Goal: Task Accomplishment & Management: Complete application form

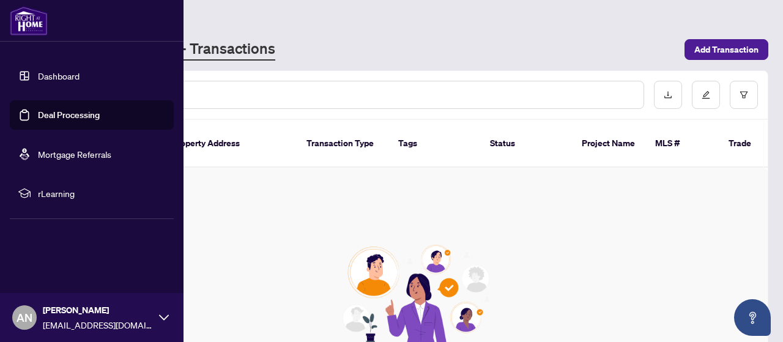
click at [38, 73] on link "Dashboard" at bounding box center [59, 75] width 42 height 11
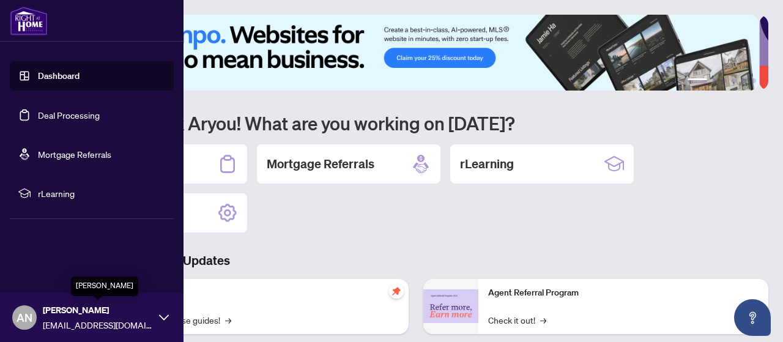
click at [145, 310] on span "[PERSON_NAME]" at bounding box center [98, 309] width 110 height 13
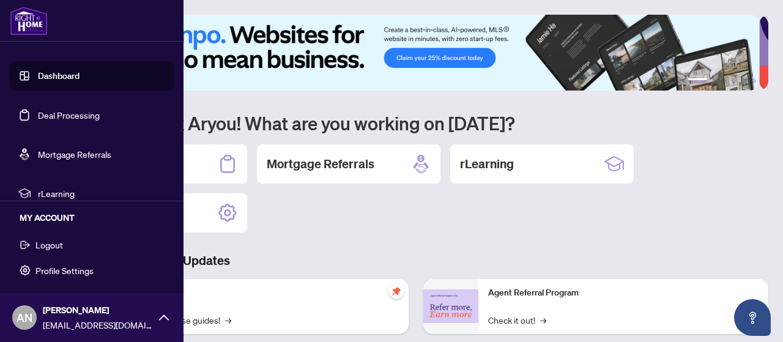
click at [58, 246] on span "Logout" at bounding box center [49, 245] width 28 height 20
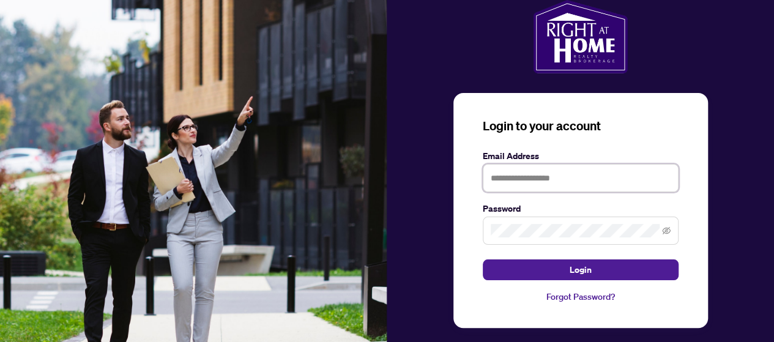
click at [510, 188] on input "text" at bounding box center [581, 178] width 196 height 28
type input "**********"
click at [483, 259] on button "Login" at bounding box center [581, 269] width 196 height 21
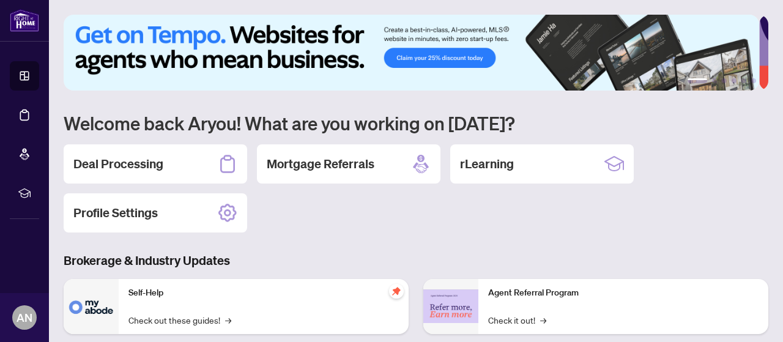
click at [499, 226] on div "Deal Processing Mortgage Referrals rLearning Profile Settings" at bounding box center [416, 188] width 705 height 88
click at [114, 165] on h2 "Deal Processing" at bounding box center [118, 163] width 90 height 17
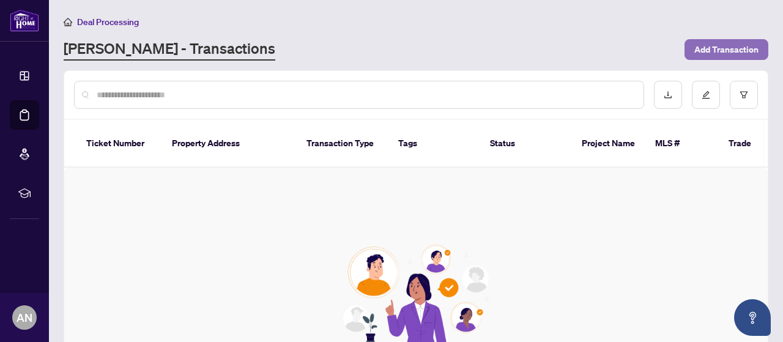
click at [732, 50] on span "Add Transaction" at bounding box center [726, 50] width 64 height 20
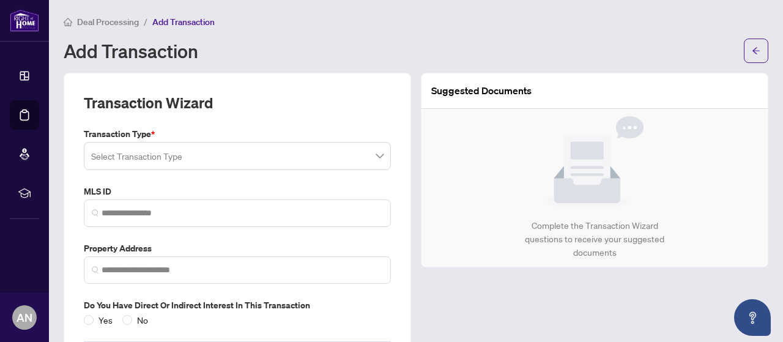
click at [193, 163] on input "search" at bounding box center [231, 157] width 281 height 27
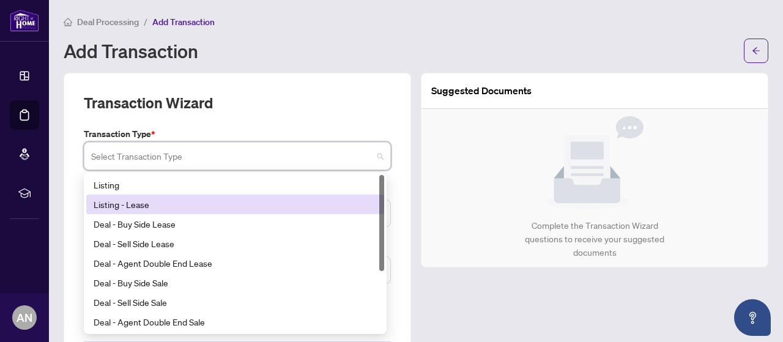
click at [191, 200] on div "Listing - Lease" at bounding box center [235, 204] width 283 height 13
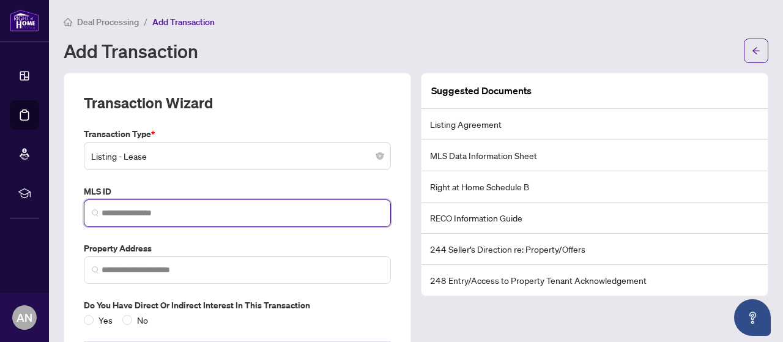
click at [192, 212] on input "search" at bounding box center [242, 213] width 281 height 13
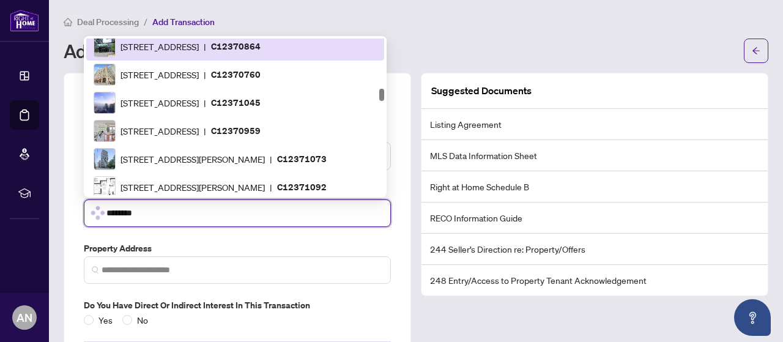
scroll to position [705, 0]
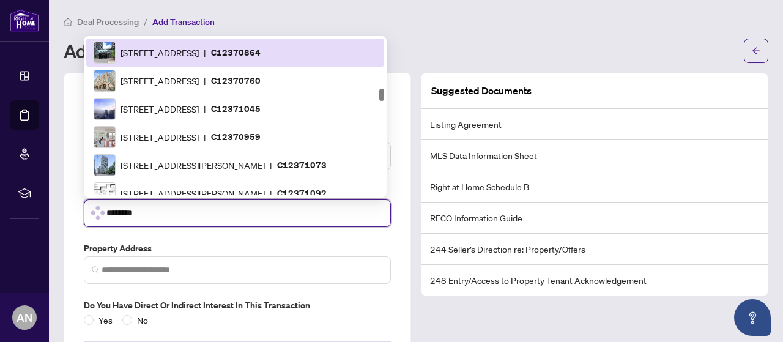
type input "*********"
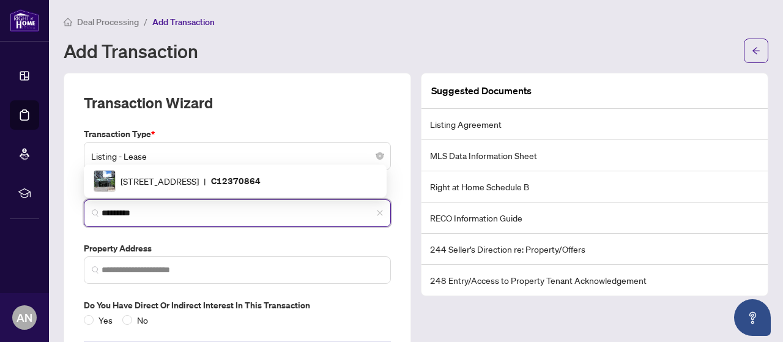
scroll to position [0, 0]
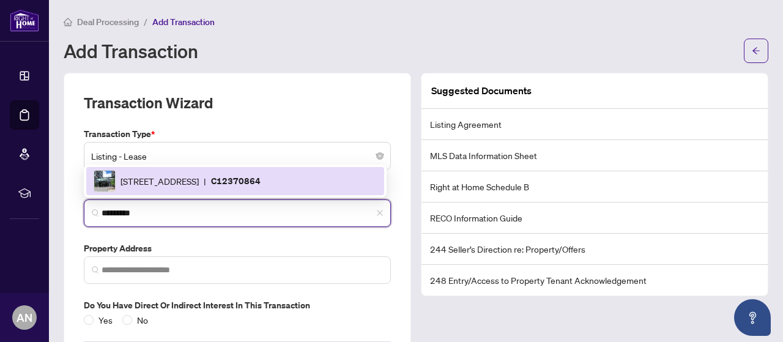
click at [206, 188] on div "[STREET_ADDRESS] | C12370864" at bounding box center [235, 181] width 283 height 22
type input "**********"
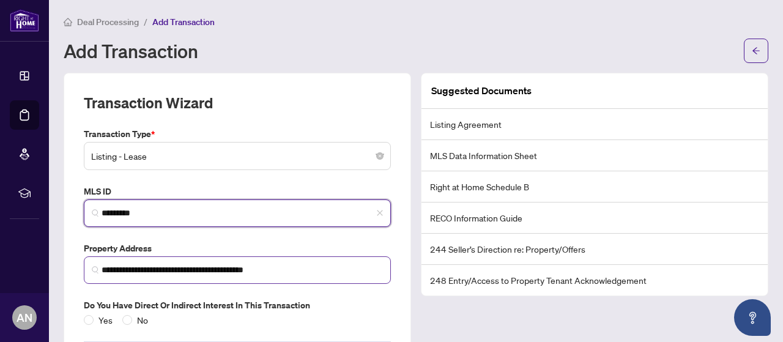
type input "*********"
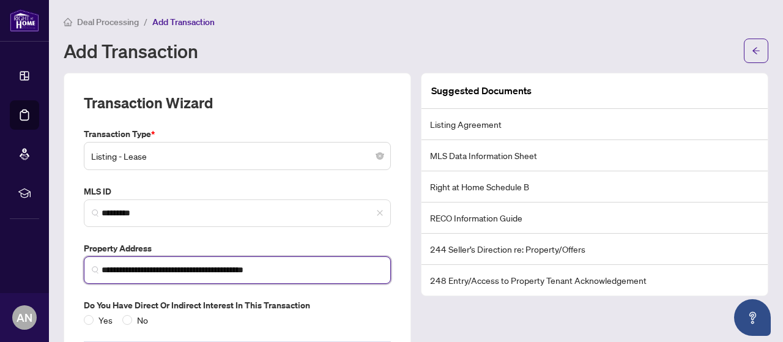
click at [154, 270] on input "**********" at bounding box center [242, 270] width 281 height 13
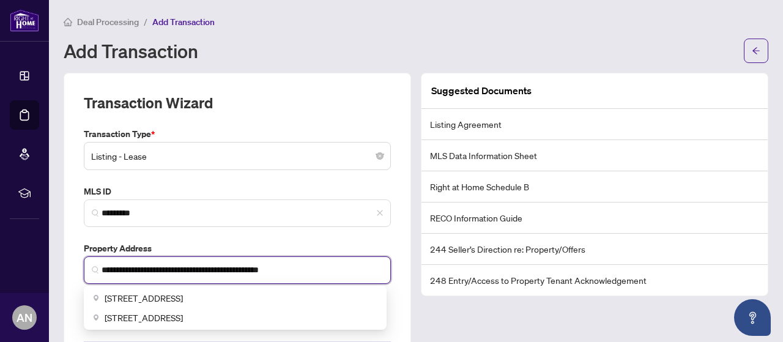
type input "**********"
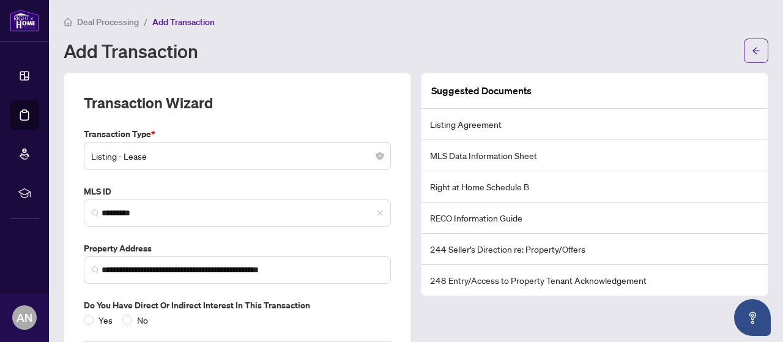
click at [312, 243] on label "Property Address" at bounding box center [237, 248] width 307 height 13
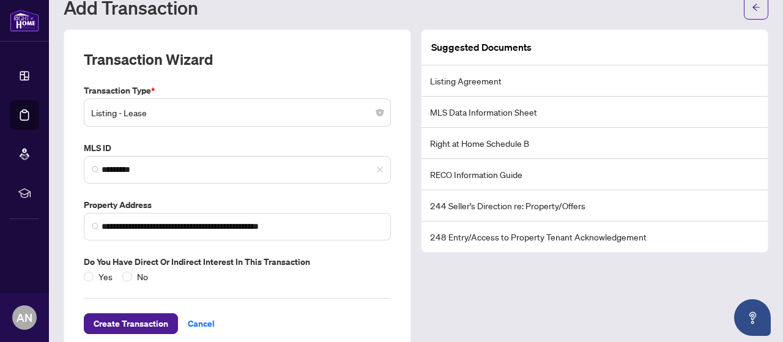
scroll to position [61, 0]
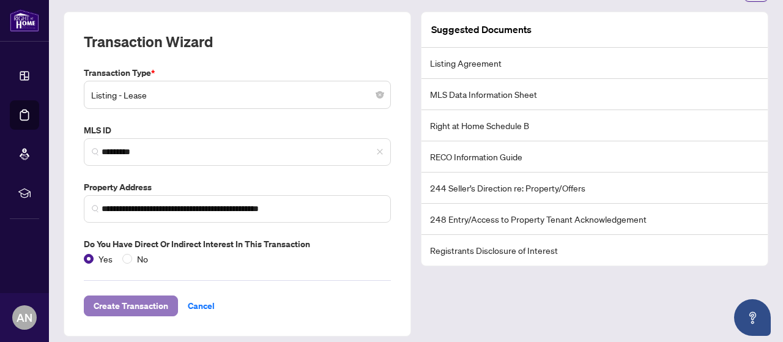
click at [146, 302] on span "Create Transaction" at bounding box center [131, 306] width 75 height 20
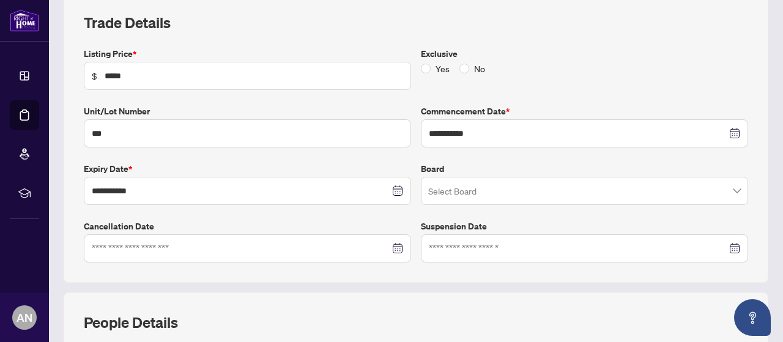
scroll to position [236, 0]
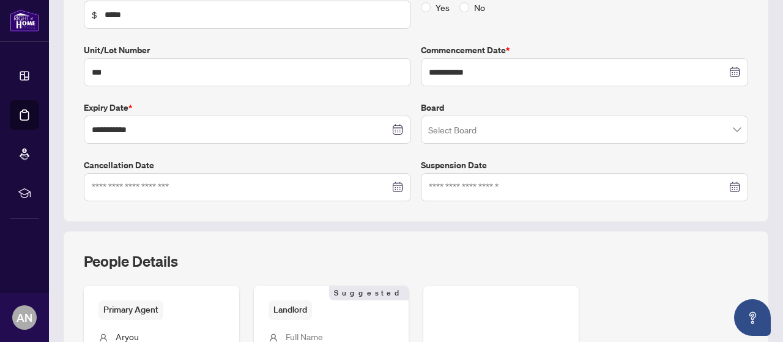
click at [481, 127] on input "search" at bounding box center [579, 131] width 302 height 27
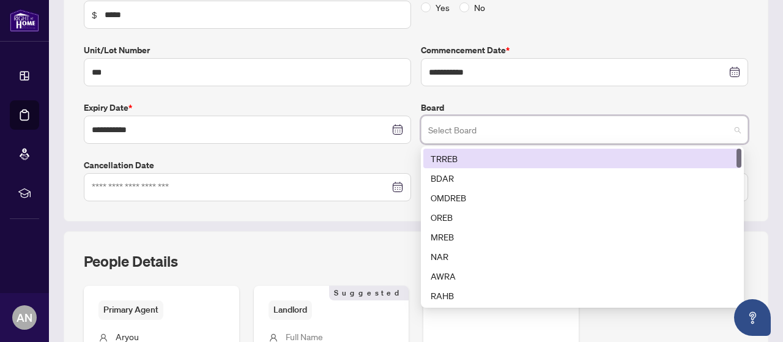
click at [469, 160] on div "TRREB" at bounding box center [582, 158] width 303 height 13
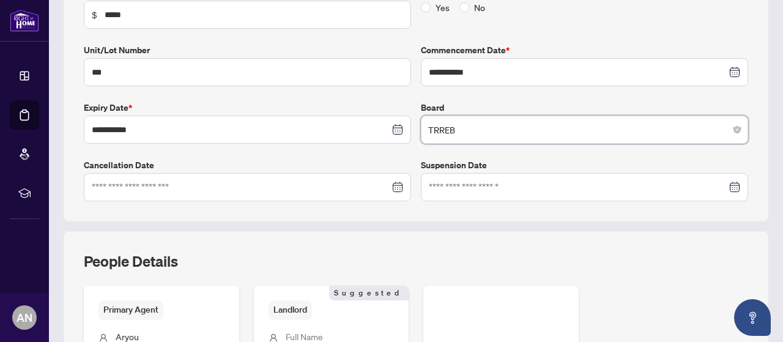
click at [387, 152] on div "**********" at bounding box center [416, 93] width 674 height 215
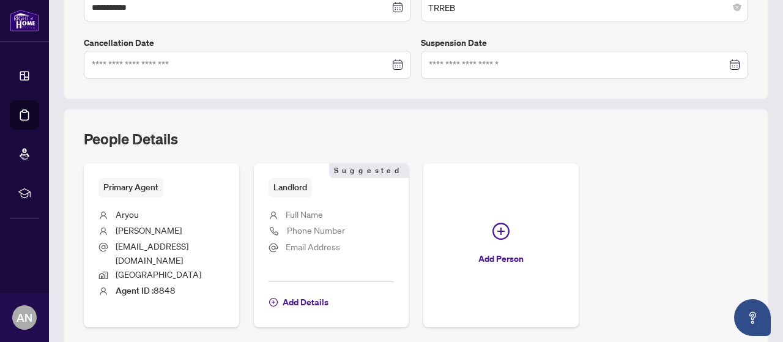
scroll to position [392, 0]
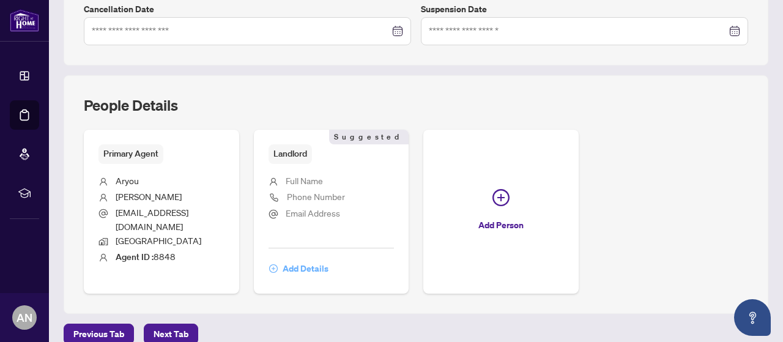
click at [329, 259] on span "Add Details" at bounding box center [306, 269] width 46 height 20
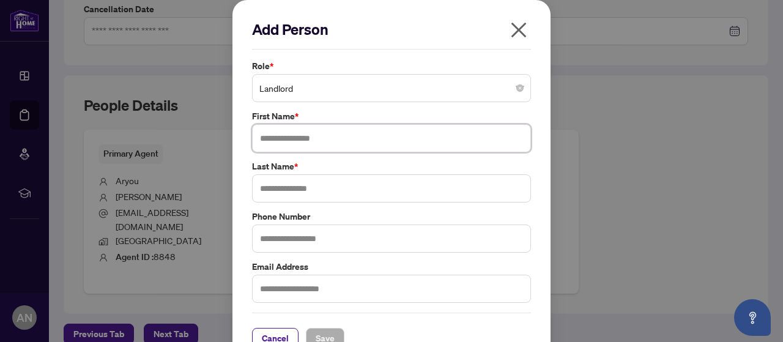
click at [322, 135] on input "text" at bounding box center [391, 138] width 279 height 28
type input "*****"
click at [325, 183] on input "text" at bounding box center [391, 188] width 279 height 28
type input "******"
click at [307, 247] on input "text" at bounding box center [391, 239] width 279 height 28
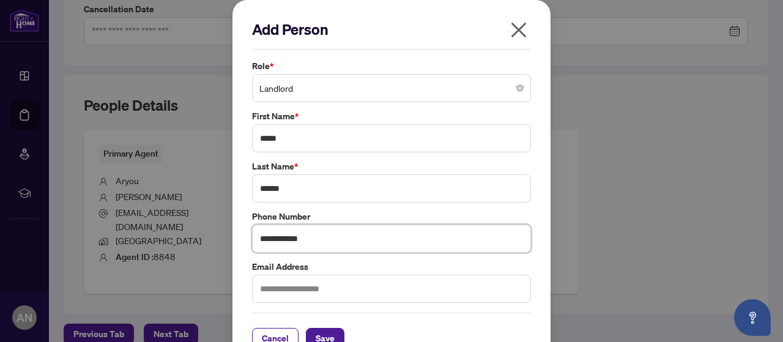
type input "**********"
click at [321, 290] on input "text" at bounding box center [391, 289] width 279 height 28
type input "**********"
click at [379, 267] on label "Email Address" at bounding box center [391, 266] width 279 height 13
click at [323, 334] on span "Save" at bounding box center [325, 339] width 19 height 20
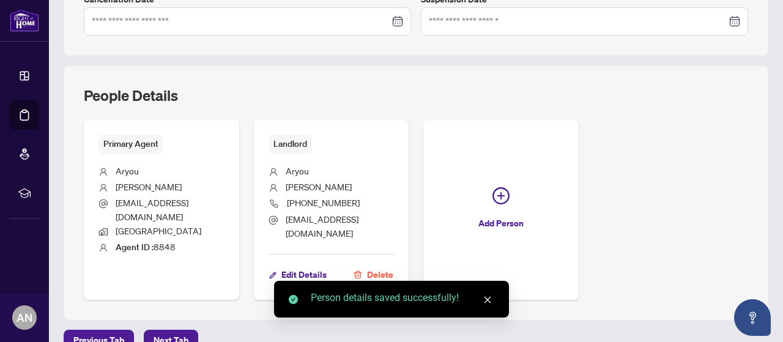
scroll to position [408, 0]
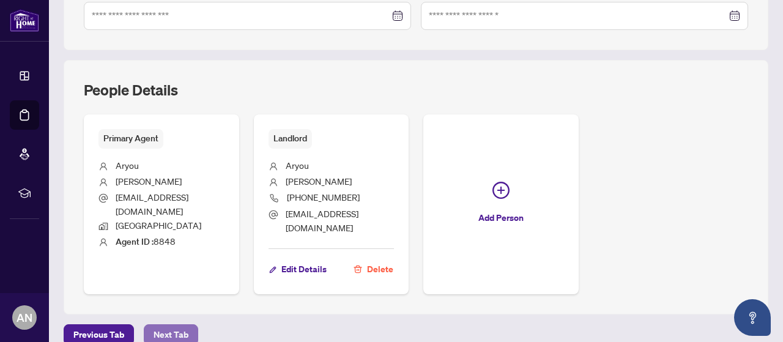
click at [171, 325] on span "Next Tab" at bounding box center [171, 335] width 35 height 20
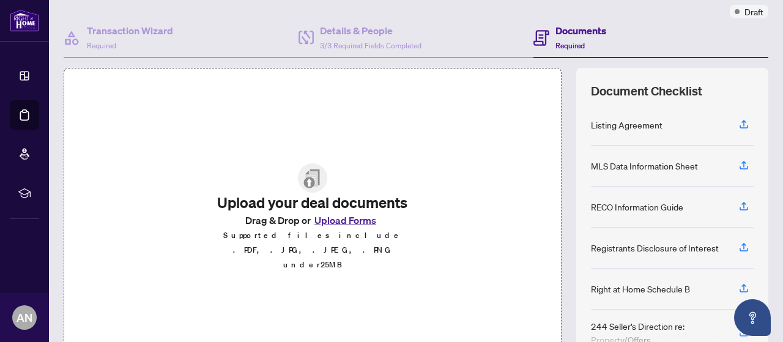
scroll to position [168, 0]
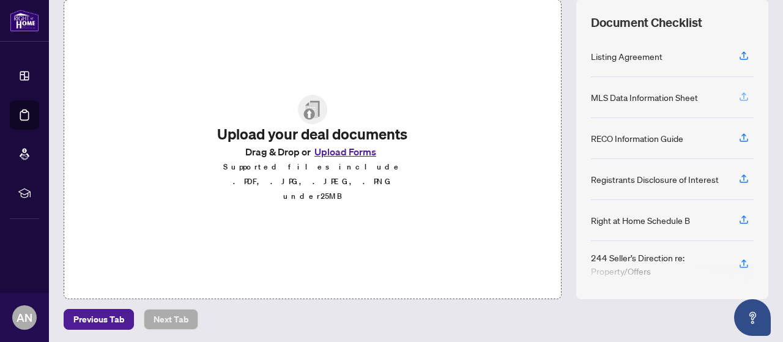
click at [739, 96] on icon "button" at bounding box center [744, 96] width 11 height 11
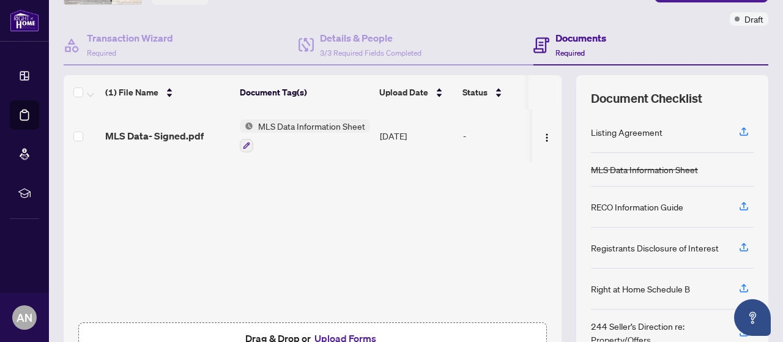
scroll to position [107, 0]
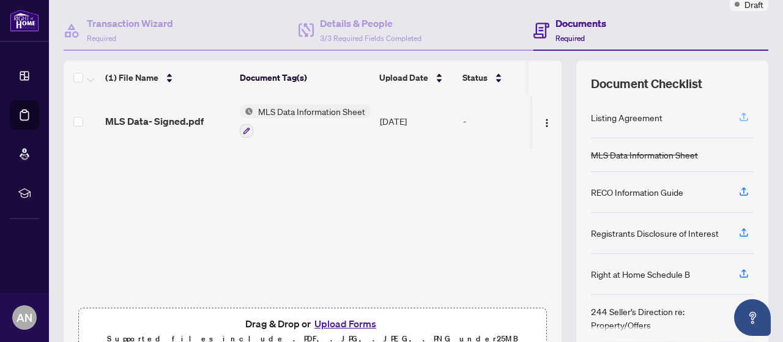
click at [739, 117] on icon "button" at bounding box center [744, 116] width 11 height 11
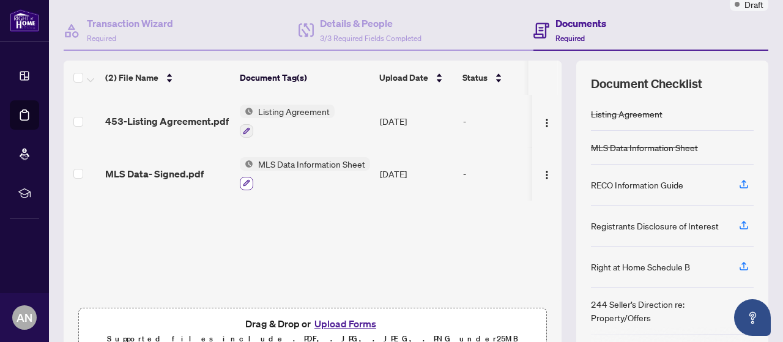
click at [244, 181] on icon "button" at bounding box center [246, 182] width 7 height 7
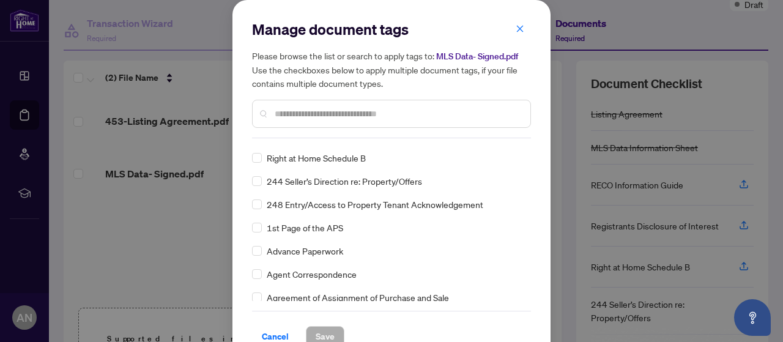
scroll to position [0, 0]
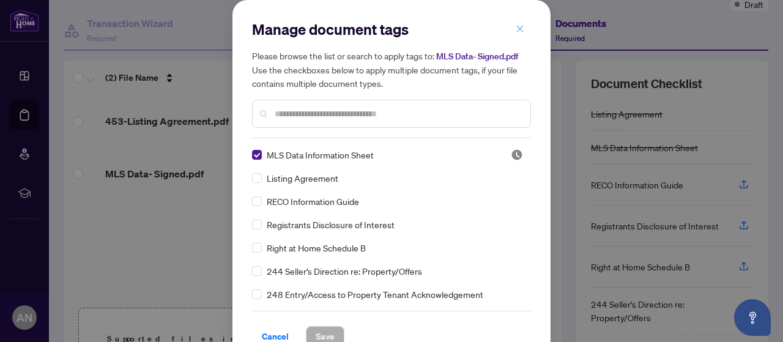
click at [510, 28] on button "button" at bounding box center [520, 28] width 24 height 21
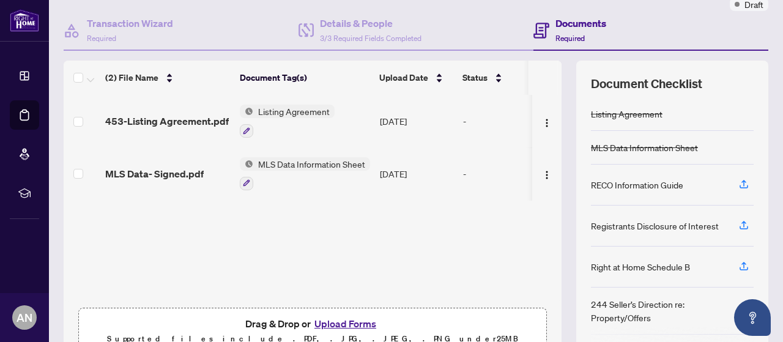
click at [401, 242] on div "453-Listing Agreement.pdf Listing Agreement [DATE] - MLS Data- Signed.pdf MLS D…" at bounding box center [313, 198] width 498 height 207
click at [739, 182] on icon "button" at bounding box center [744, 184] width 11 height 11
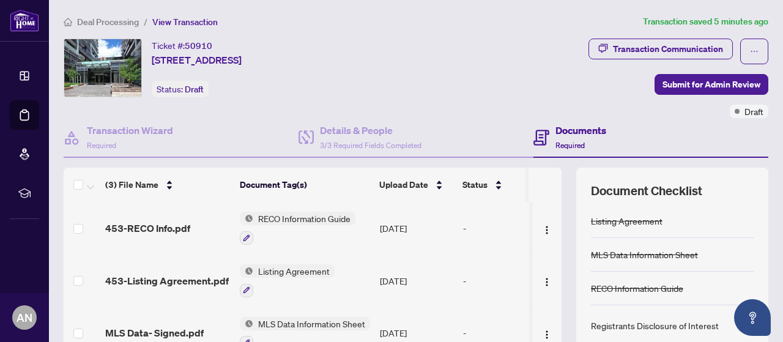
scroll to position [31, 0]
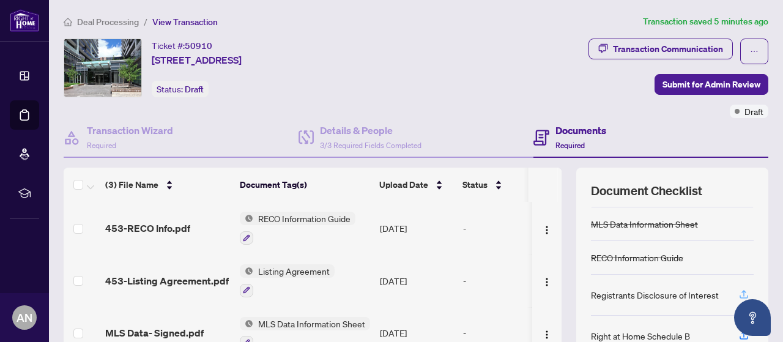
click at [739, 289] on icon "button" at bounding box center [744, 294] width 11 height 11
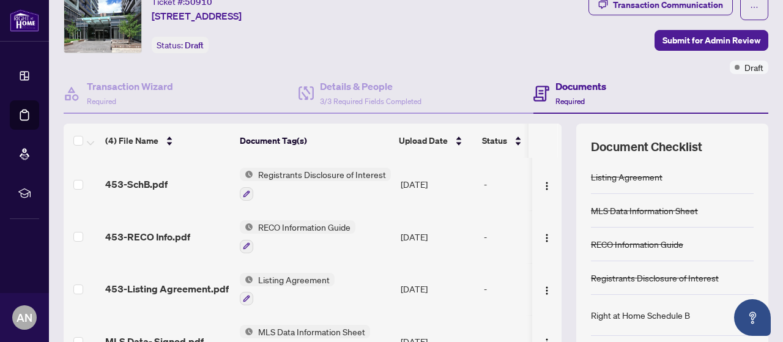
scroll to position [61, 0]
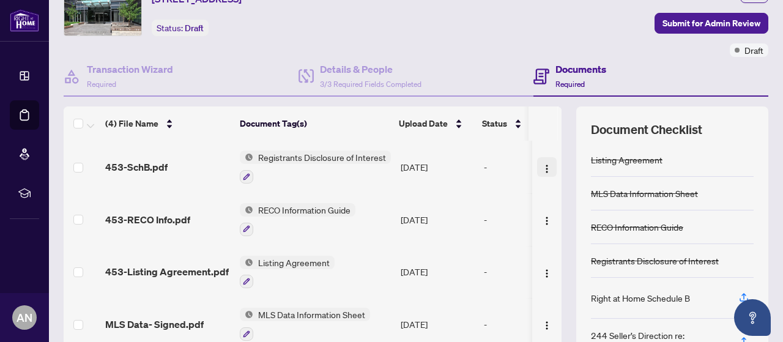
click at [542, 165] on img "button" at bounding box center [547, 169] width 10 height 10
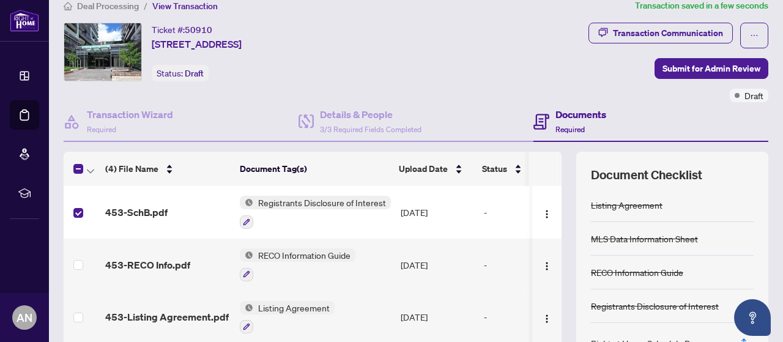
scroll to position [0, 0]
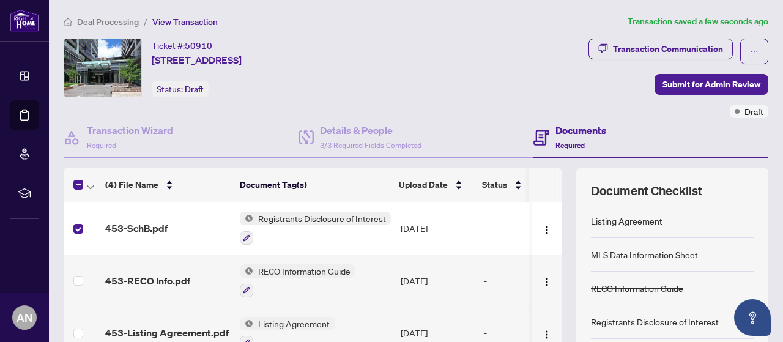
drag, startPoint x: 323, startPoint y: 223, endPoint x: 297, endPoint y: 212, distance: 27.7
click at [297, 212] on span "Registrants Disclosure of Interest" at bounding box center [322, 218] width 138 height 13
click at [157, 225] on span "453-SchB.pdf" at bounding box center [136, 228] width 62 height 15
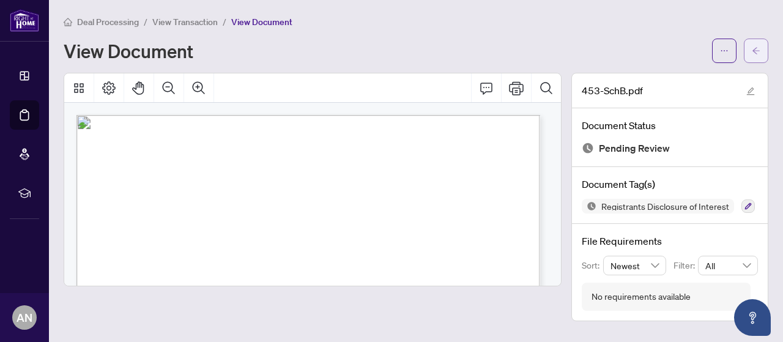
click at [758, 51] on icon "arrow-left" at bounding box center [756, 51] width 9 height 9
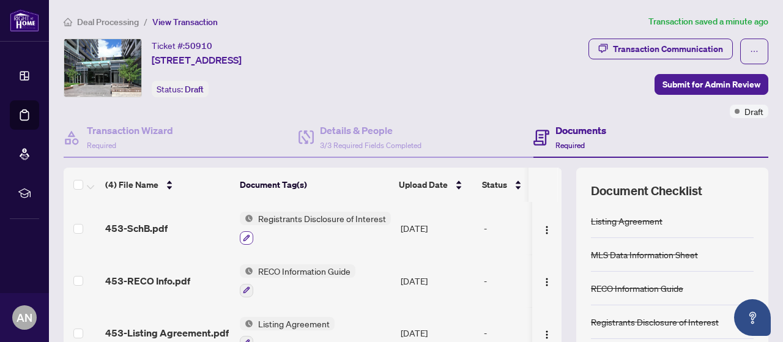
click at [251, 238] on button "button" at bounding box center [246, 237] width 13 height 13
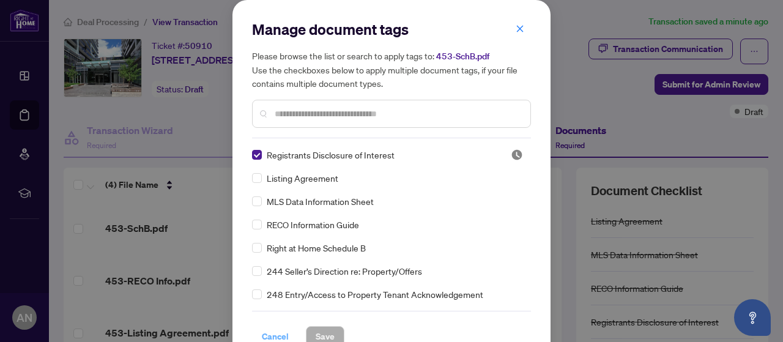
click at [277, 338] on span "Cancel" at bounding box center [275, 337] width 27 height 20
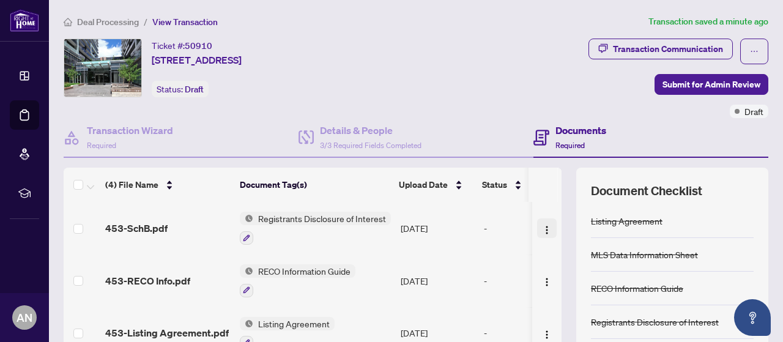
click at [537, 236] on button "button" at bounding box center [547, 228] width 20 height 20
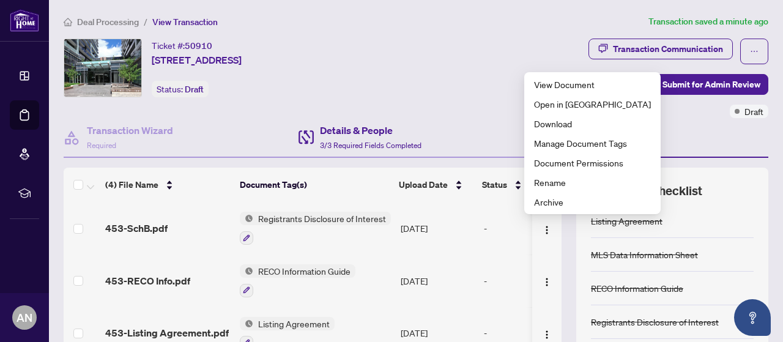
click at [452, 134] on div "Details & People 3/3 Required Fields Completed" at bounding box center [416, 138] width 235 height 40
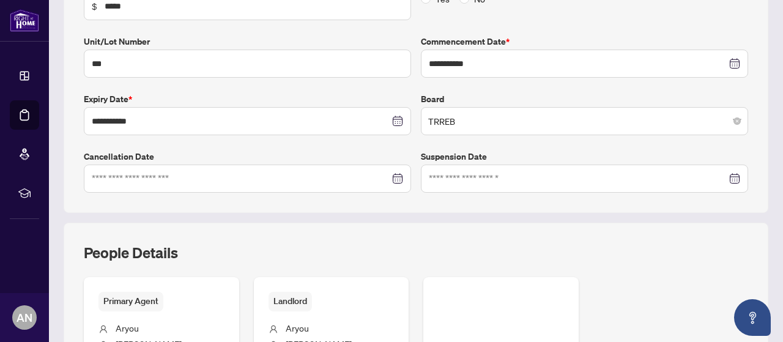
scroll to position [408, 0]
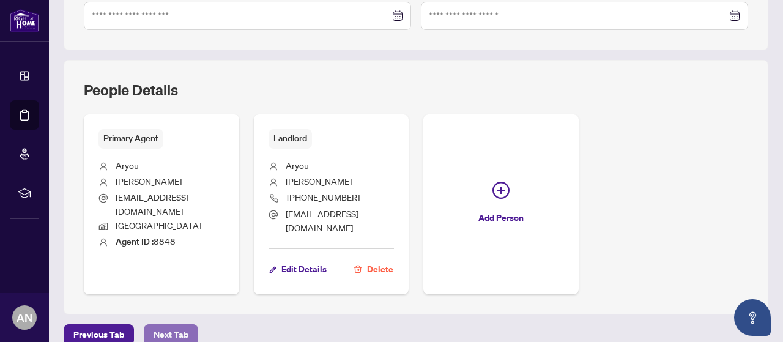
click at [160, 325] on span "Next Tab" at bounding box center [171, 335] width 35 height 20
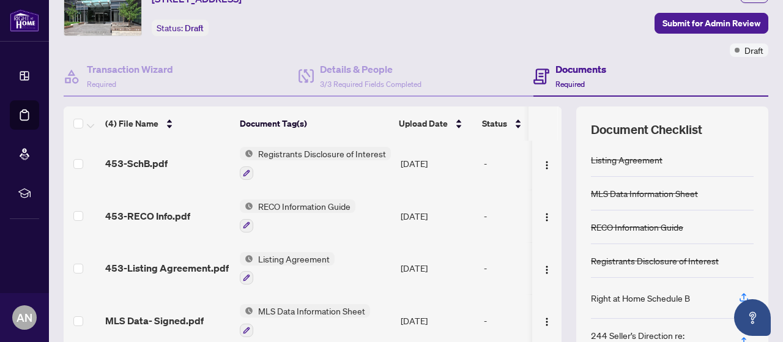
scroll to position [168, 0]
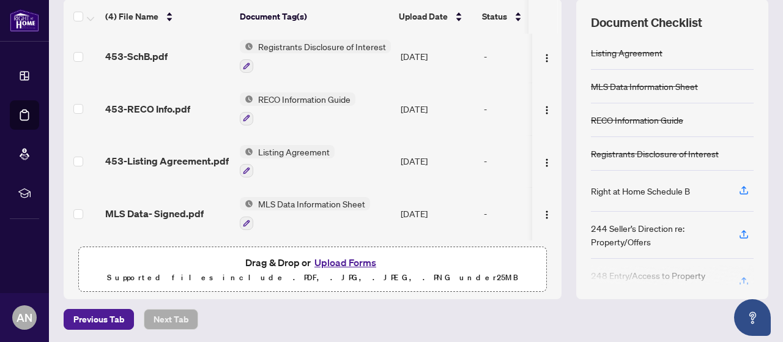
click at [682, 152] on div "Registrants Disclosure of Interest" at bounding box center [655, 153] width 128 height 13
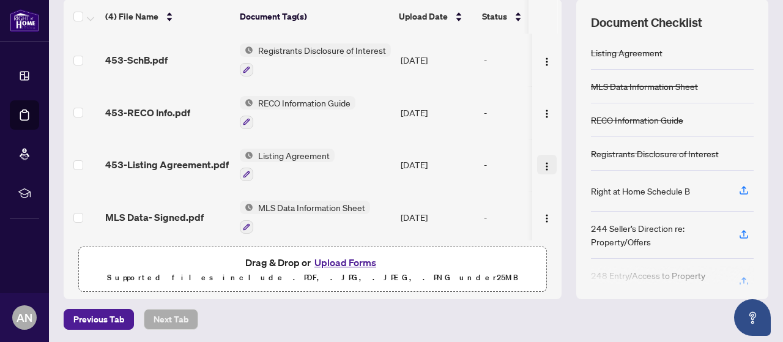
click at [540, 163] on button "button" at bounding box center [547, 165] width 20 height 20
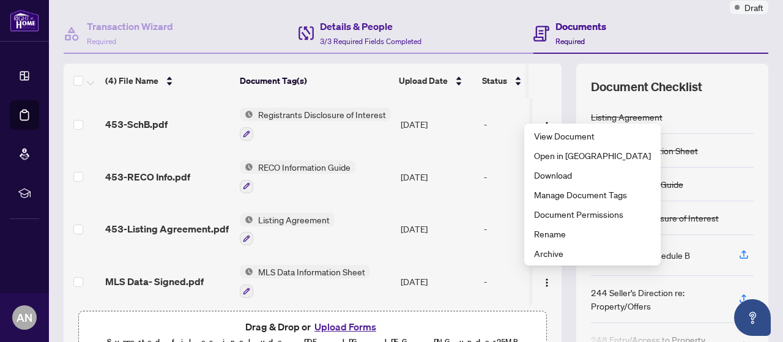
scroll to position [122, 0]
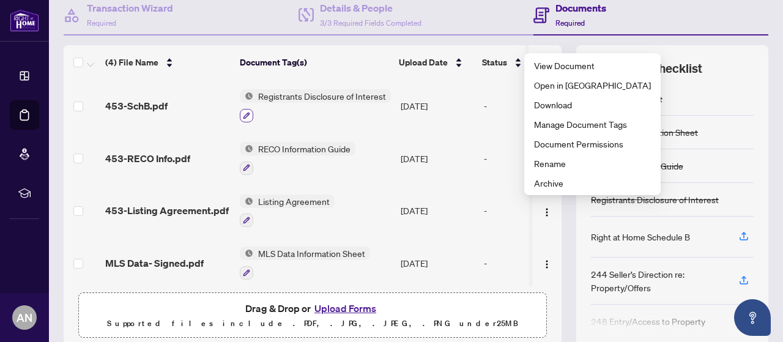
click at [253, 112] on button "button" at bounding box center [246, 115] width 13 height 13
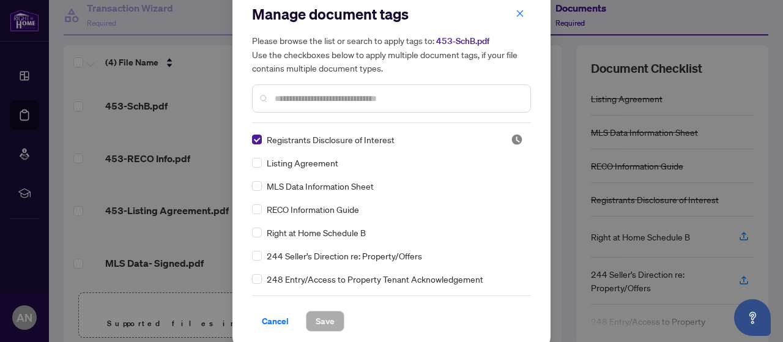
scroll to position [23, 0]
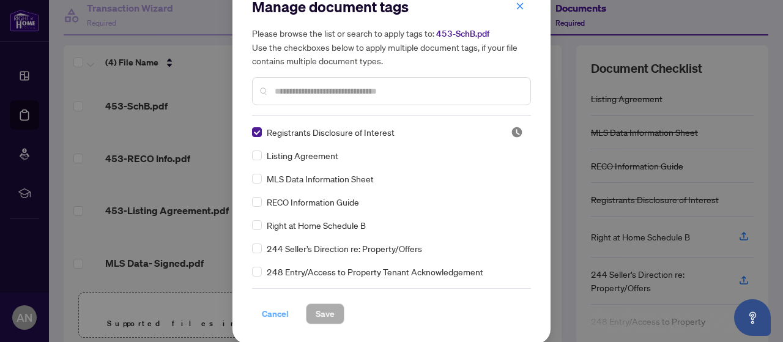
click at [267, 313] on span "Cancel" at bounding box center [275, 314] width 27 height 20
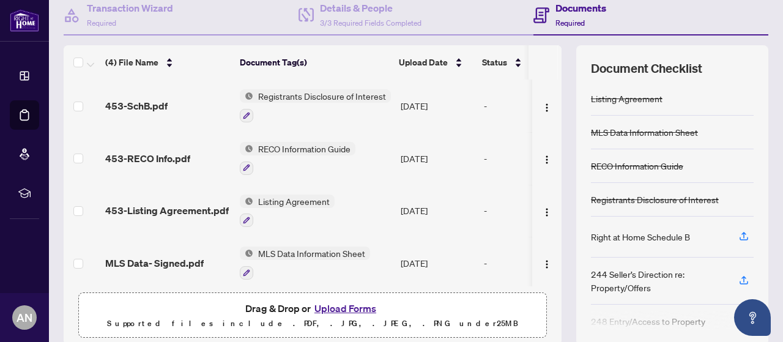
scroll to position [0, 0]
click at [485, 108] on div "-" at bounding box center [531, 105] width 94 height 13
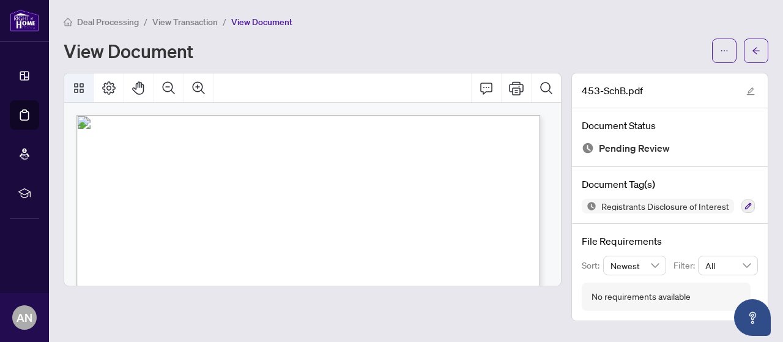
click at [77, 90] on icon "Thumbnails" at bounding box center [79, 88] width 10 height 10
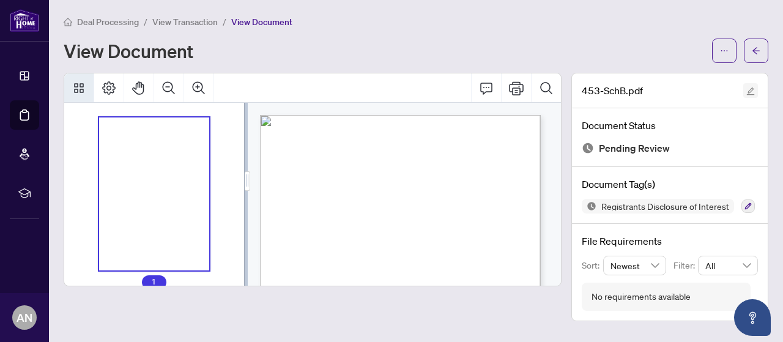
click at [757, 92] on button "button" at bounding box center [750, 90] width 15 height 15
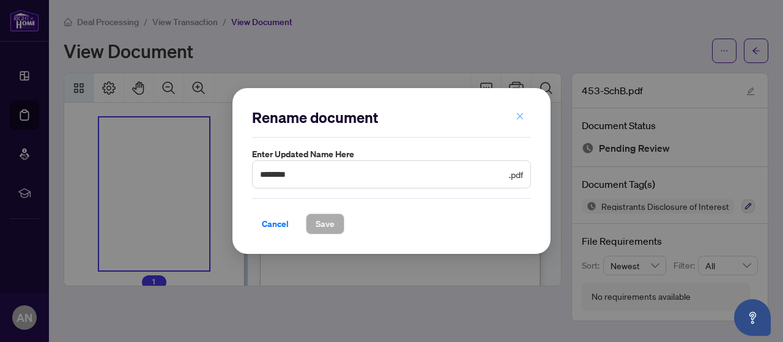
click at [519, 116] on icon "close" at bounding box center [520, 116] width 9 height 9
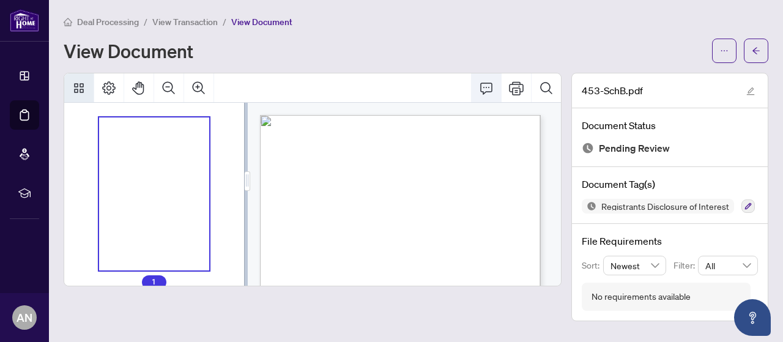
click at [485, 86] on icon "Comment" at bounding box center [486, 88] width 15 height 15
click at [546, 88] on icon "Search Document" at bounding box center [546, 88] width 15 height 15
click at [500, 57] on div "View Document" at bounding box center [384, 51] width 641 height 20
click at [75, 87] on icon "Thumbnails" at bounding box center [79, 88] width 15 height 15
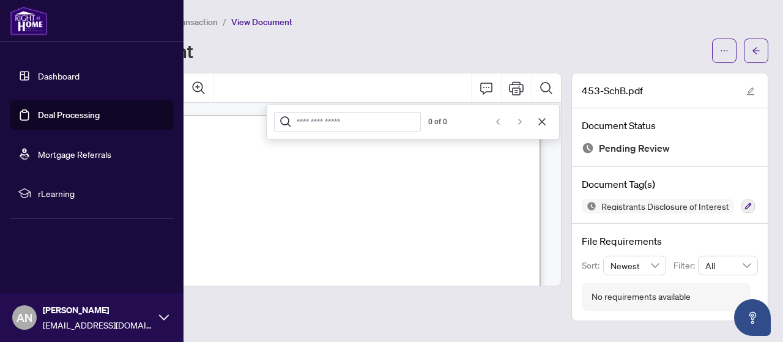
click at [78, 114] on link "Deal Processing" at bounding box center [69, 115] width 62 height 11
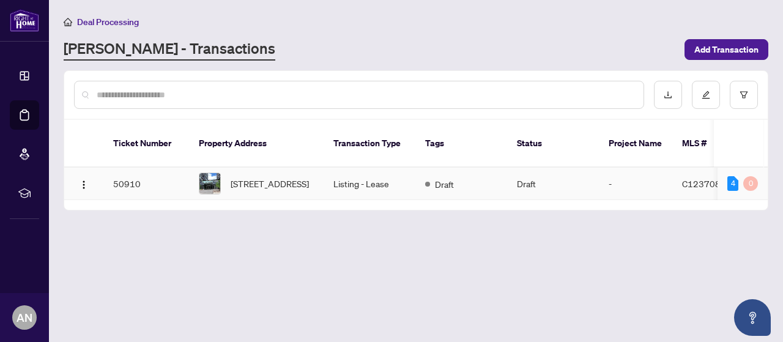
click at [225, 173] on div "[STREET_ADDRESS]" at bounding box center [256, 184] width 115 height 22
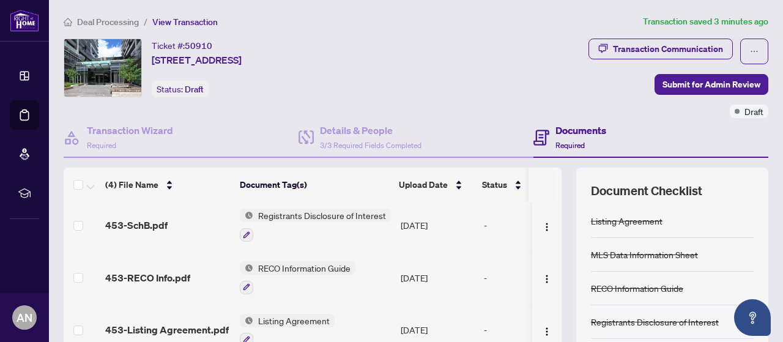
scroll to position [5, 0]
click at [542, 222] on img "button" at bounding box center [547, 227] width 10 height 10
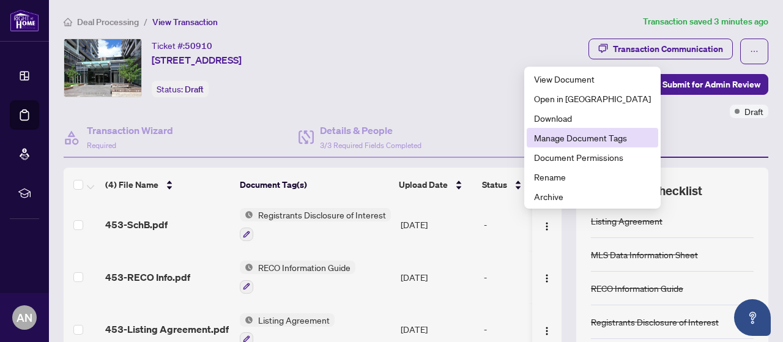
click at [569, 134] on span "Manage Document Tags" at bounding box center [592, 137] width 117 height 13
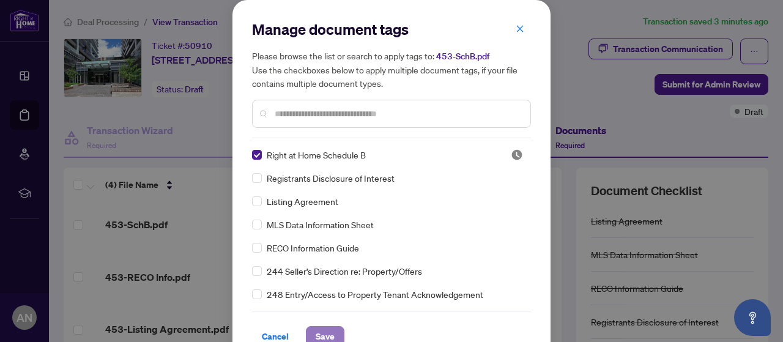
click at [322, 327] on span "Save" at bounding box center [325, 337] width 19 height 20
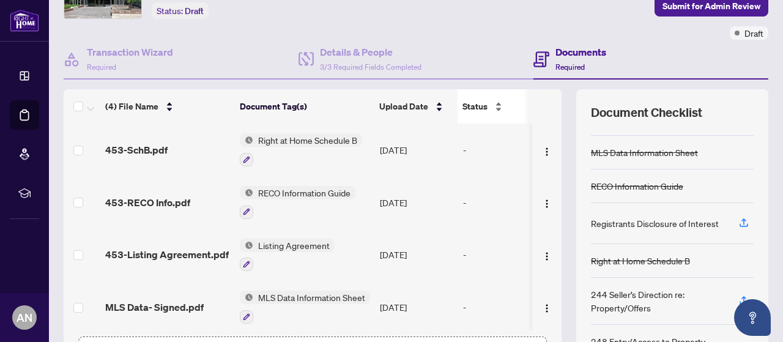
scroll to position [122, 0]
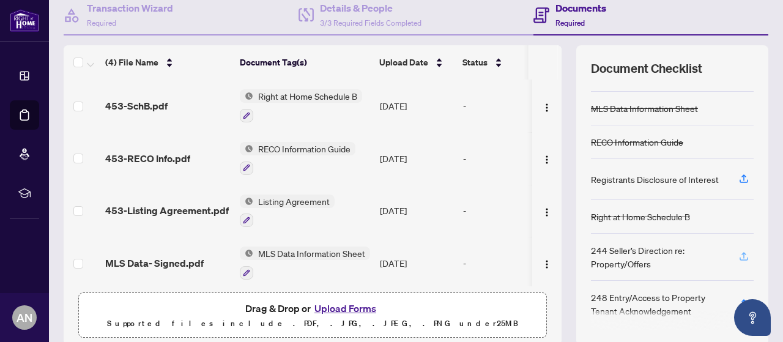
click at [739, 256] on icon "button" at bounding box center [744, 256] width 11 height 11
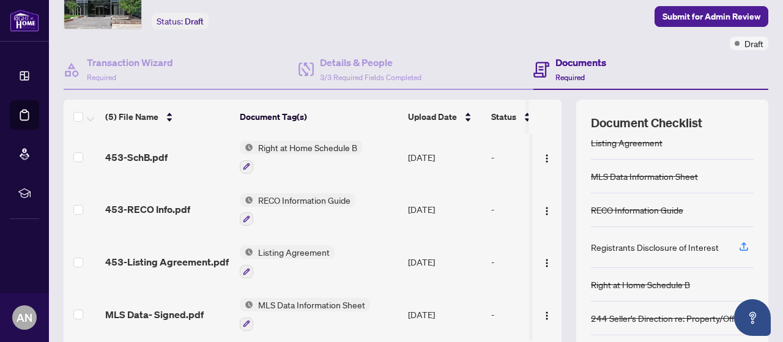
scroll to position [168, 0]
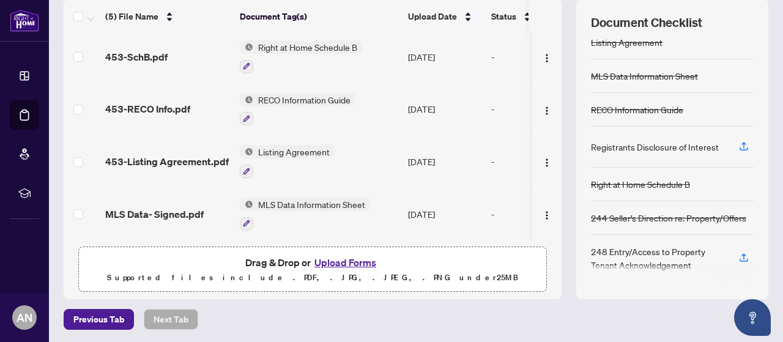
click at [475, 259] on div "Drag & Drop or Upload Forms Supported files include .PDF, .JPG, .JPEG, .PNG und…" at bounding box center [312, 270] width 453 height 31
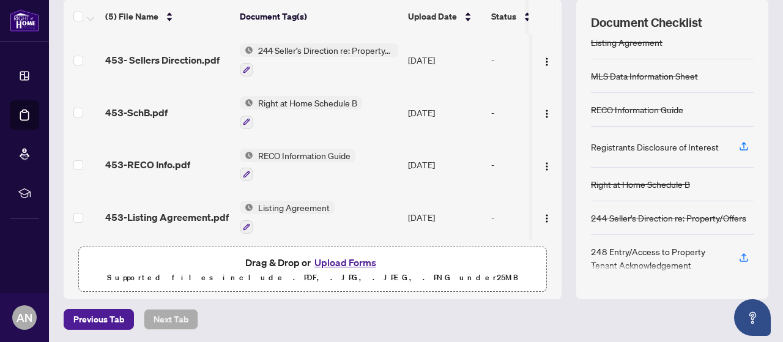
scroll to position [58, 0]
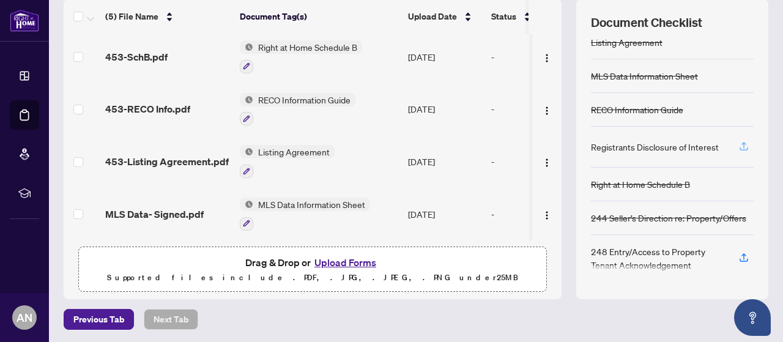
click at [739, 143] on icon "button" at bounding box center [744, 146] width 11 height 11
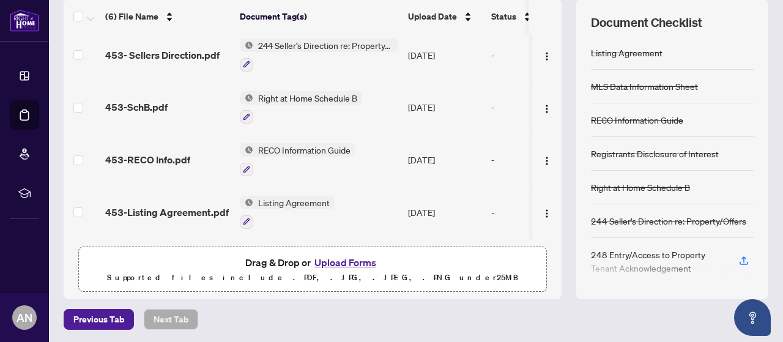
scroll to position [4, 0]
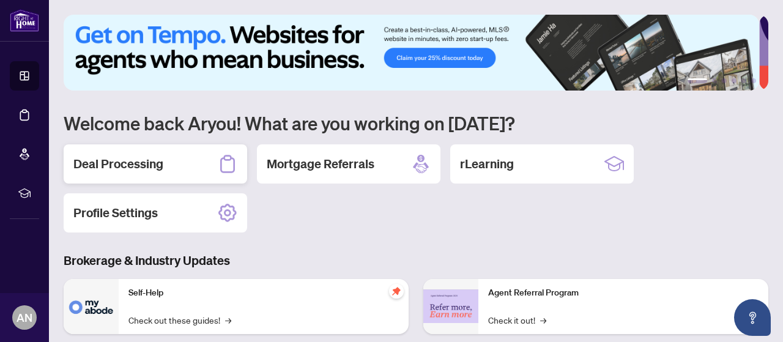
click at [153, 163] on h2 "Deal Processing" at bounding box center [118, 163] width 90 height 17
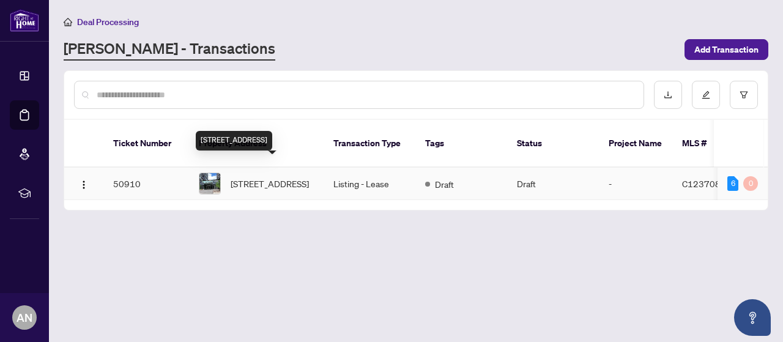
click at [256, 177] on span "[STREET_ADDRESS]" at bounding box center [270, 183] width 78 height 13
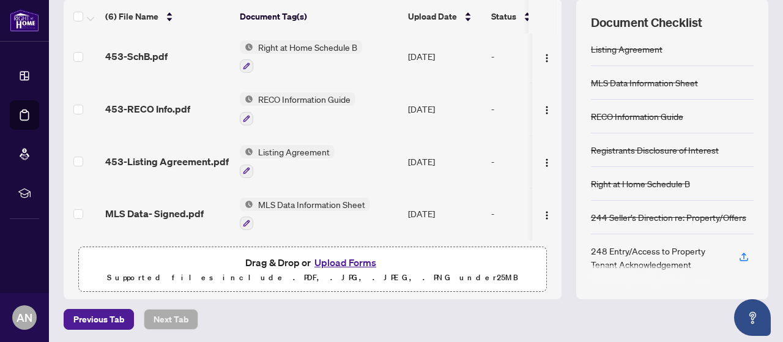
scroll to position [48, 0]
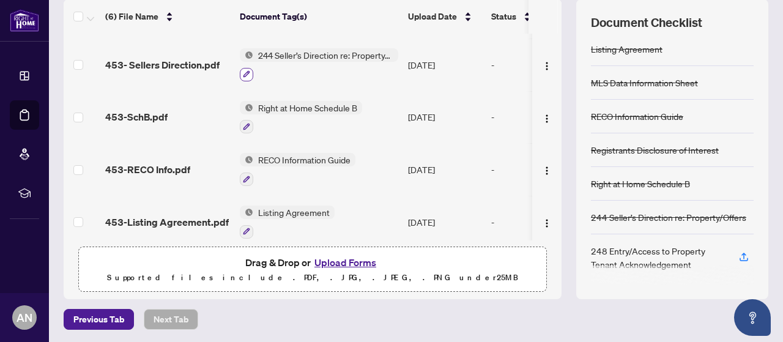
click at [245, 72] on icon "button" at bounding box center [246, 73] width 7 height 7
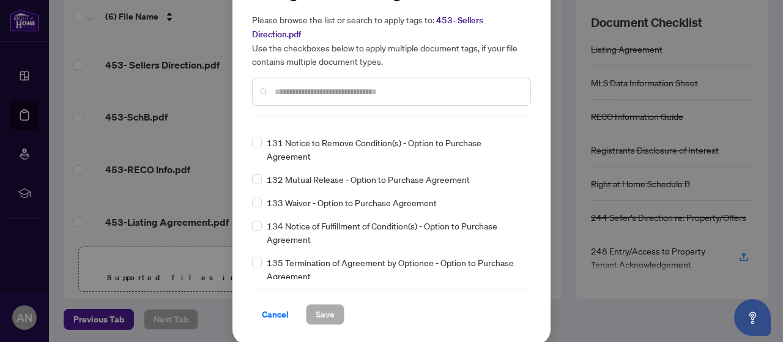
scroll to position [3916, 0]
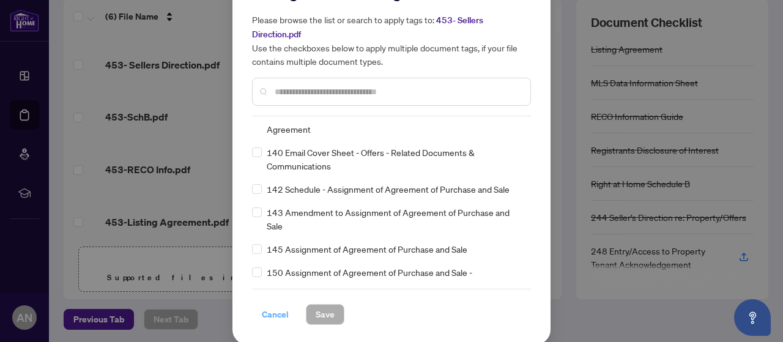
click at [274, 312] on span "Cancel" at bounding box center [275, 315] width 27 height 20
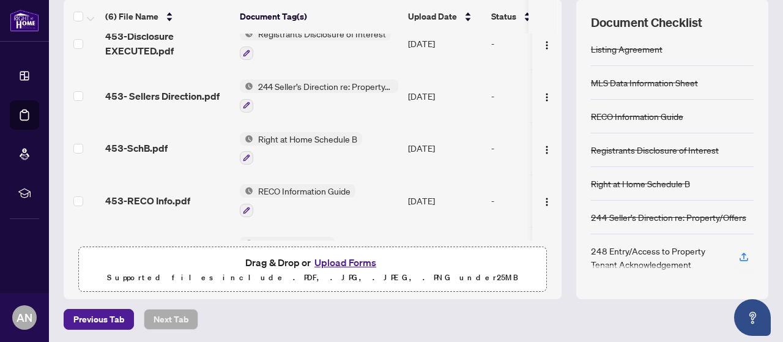
scroll to position [0, 0]
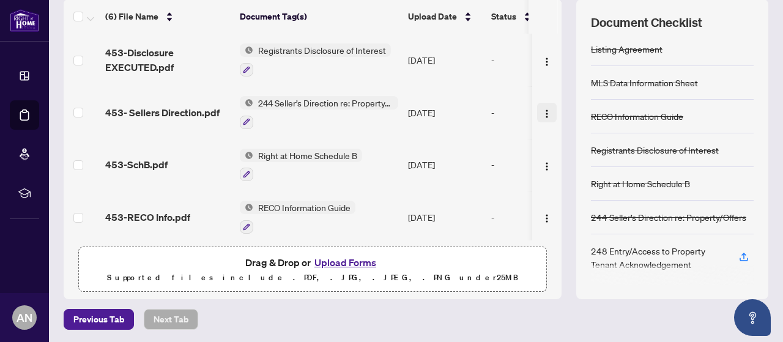
click at [538, 111] on button "button" at bounding box center [547, 113] width 20 height 20
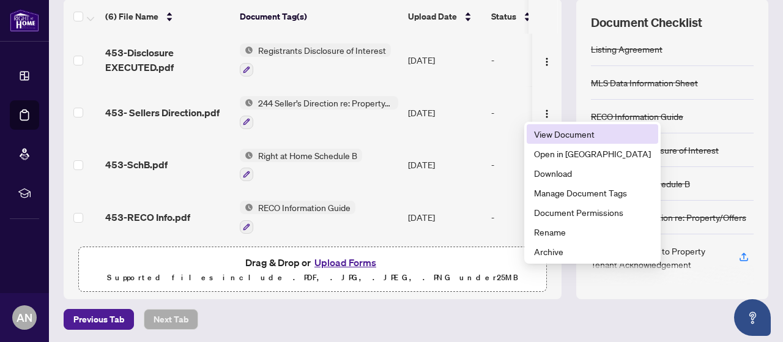
click at [567, 134] on span "View Document" at bounding box center [592, 133] width 117 height 13
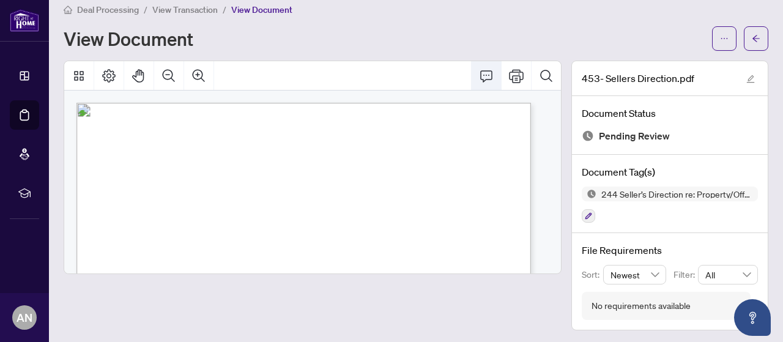
click at [479, 74] on icon "Comment" at bounding box center [486, 76] width 15 height 15
click at [393, 38] on div "View Document" at bounding box center [384, 39] width 641 height 20
click at [604, 138] on span "Pending Review" at bounding box center [634, 136] width 71 height 17
click at [585, 217] on icon "button" at bounding box center [588, 215] width 7 height 7
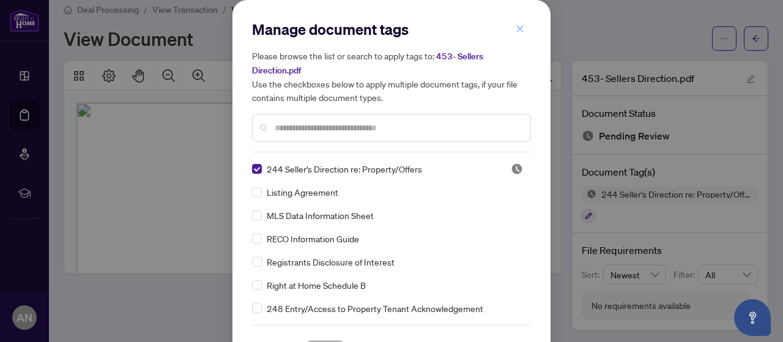
click at [516, 30] on icon "close" at bounding box center [520, 28] width 9 height 9
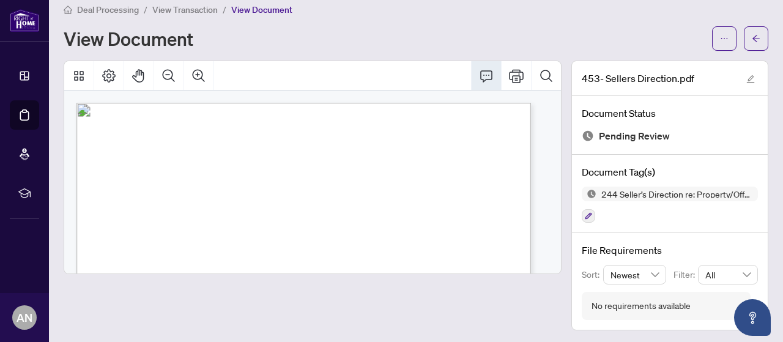
click at [390, 32] on div "View Document" at bounding box center [384, 39] width 641 height 20
click at [259, 6] on span "View Document" at bounding box center [261, 9] width 61 height 11
click at [720, 37] on icon "ellipsis" at bounding box center [724, 38] width 9 height 9
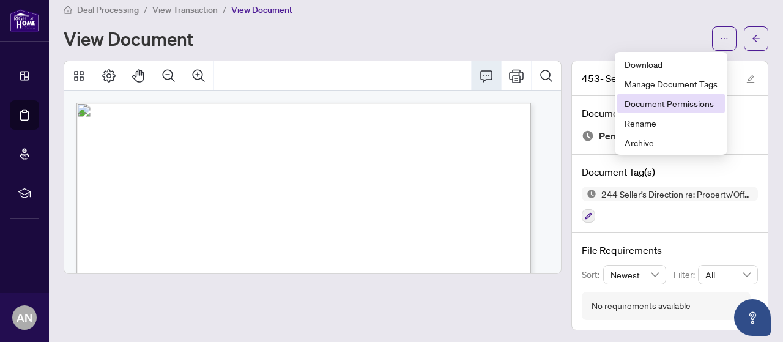
click at [704, 107] on span "Document Permissions" at bounding box center [671, 103] width 93 height 13
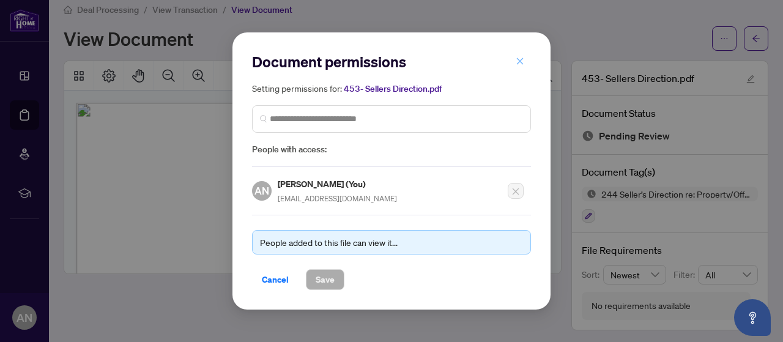
click at [521, 65] on icon "close" at bounding box center [520, 61] width 9 height 9
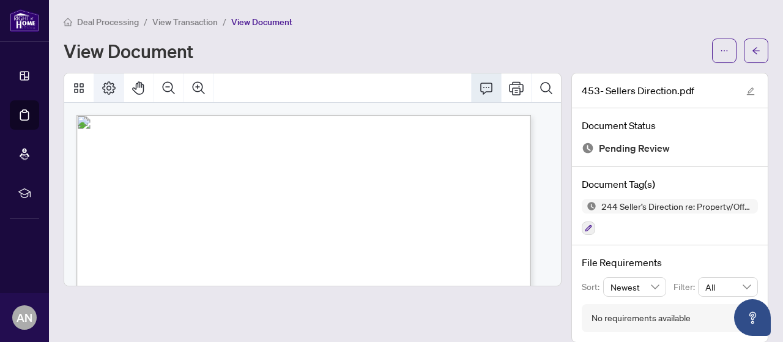
click at [119, 89] on button "Page Layout" at bounding box center [108, 87] width 29 height 29
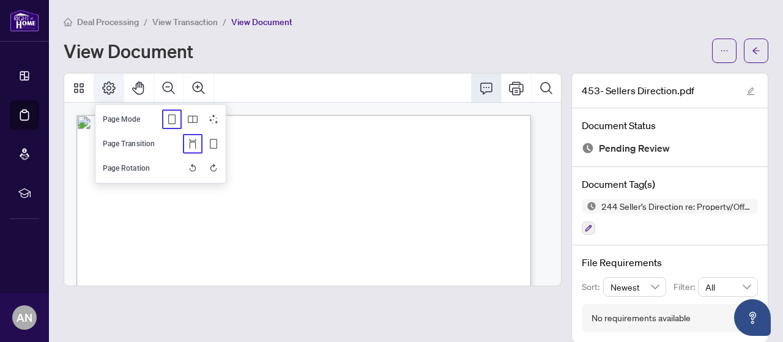
scroll to position [12, 0]
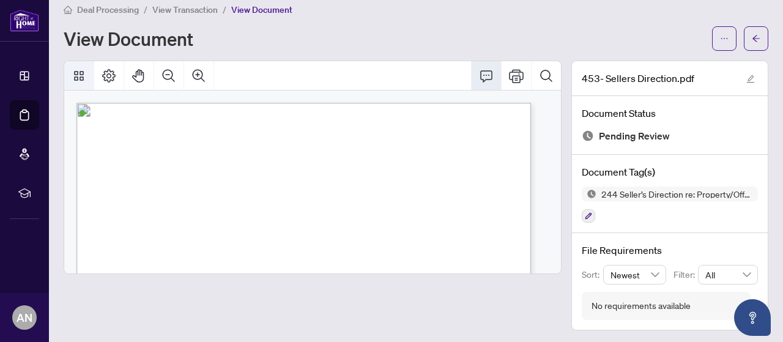
click at [80, 75] on icon "Thumbnails" at bounding box center [79, 76] width 15 height 15
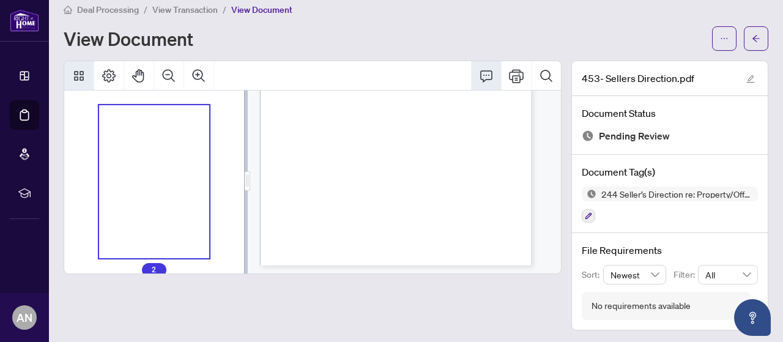
scroll to position [613, 0]
click at [513, 70] on icon "Print" at bounding box center [516, 75] width 15 height 13
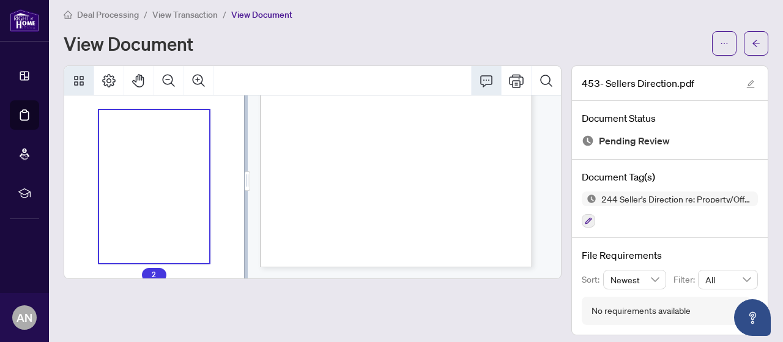
click at [482, 75] on icon "Comment" at bounding box center [486, 81] width 12 height 12
click at [752, 42] on icon "arrow-left" at bounding box center [756, 43] width 9 height 9
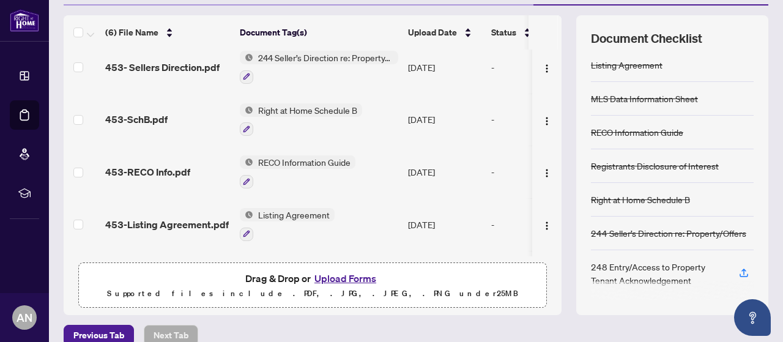
scroll to position [168, 0]
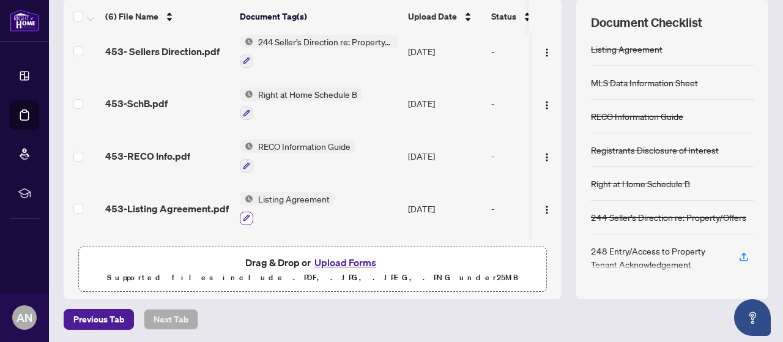
click at [247, 215] on icon "button" at bounding box center [247, 218] width 7 height 7
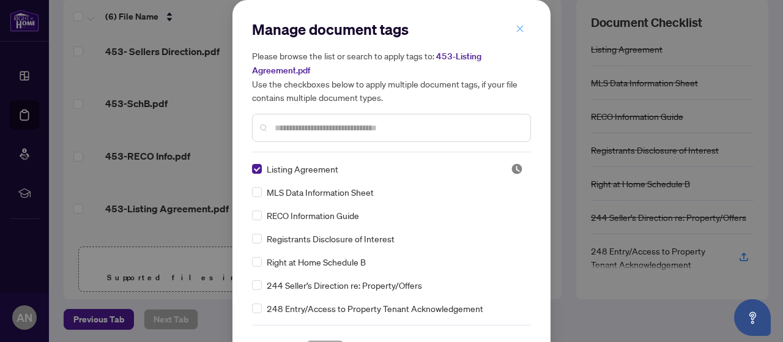
click at [517, 29] on icon "close" at bounding box center [520, 28] width 7 height 7
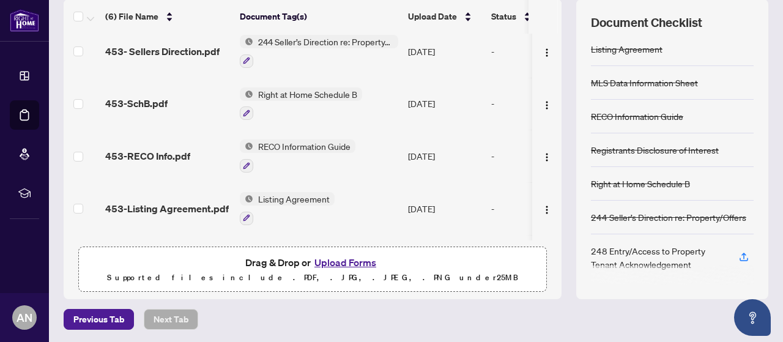
click at [494, 205] on div "-" at bounding box center [538, 208] width 94 height 13
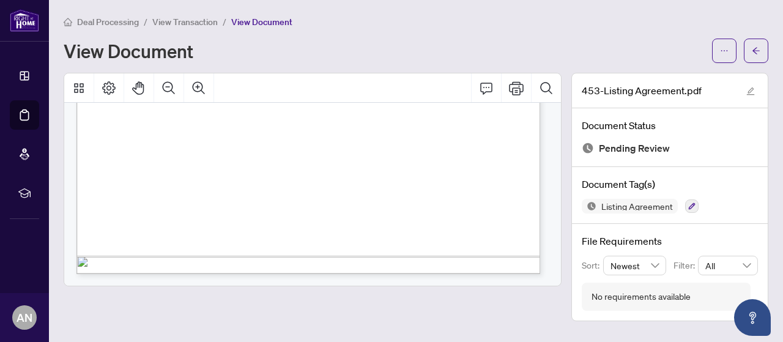
scroll to position [2698, 0]
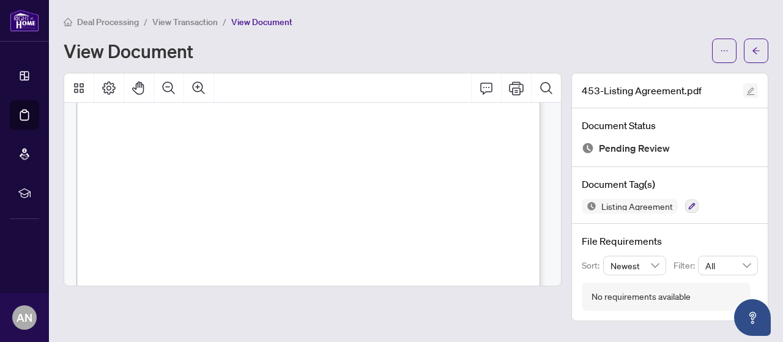
click at [751, 88] on icon "edit" at bounding box center [751, 92] width 8 height 8
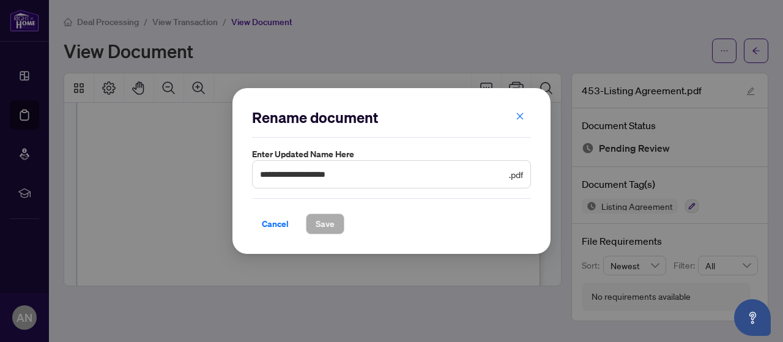
click at [407, 128] on div "Rename document" at bounding box center [391, 123] width 279 height 30
click at [488, 117] on h2 "Rename document" at bounding box center [391, 118] width 279 height 20
click at [431, 173] on input "**********" at bounding box center [383, 174] width 247 height 13
click at [423, 225] on div "Cancel Save" at bounding box center [391, 224] width 279 height 21
click at [273, 224] on span "Cancel" at bounding box center [275, 224] width 27 height 20
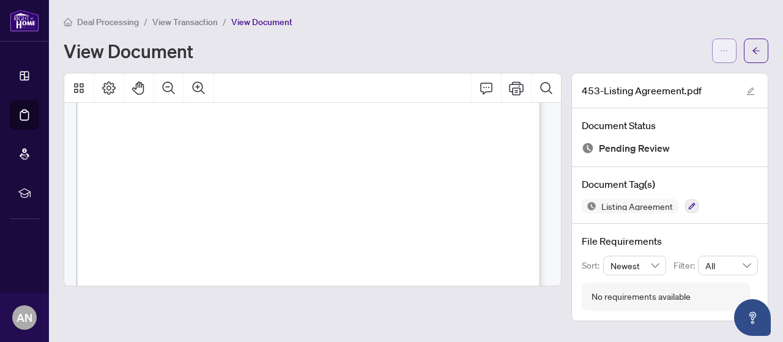
click at [728, 45] on span "button" at bounding box center [724, 51] width 9 height 20
click at [764, 46] on button "button" at bounding box center [756, 51] width 24 height 24
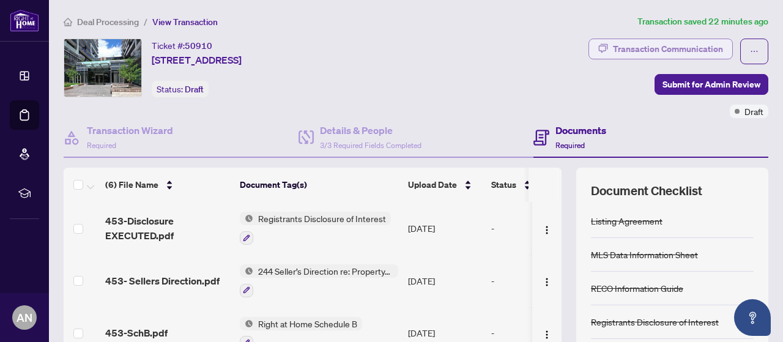
click at [661, 49] on div "Transaction Communication" at bounding box center [668, 49] width 110 height 20
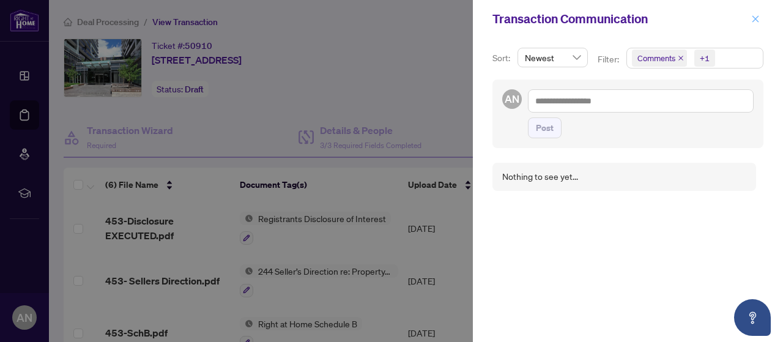
click at [757, 18] on icon "close" at bounding box center [755, 19] width 9 height 9
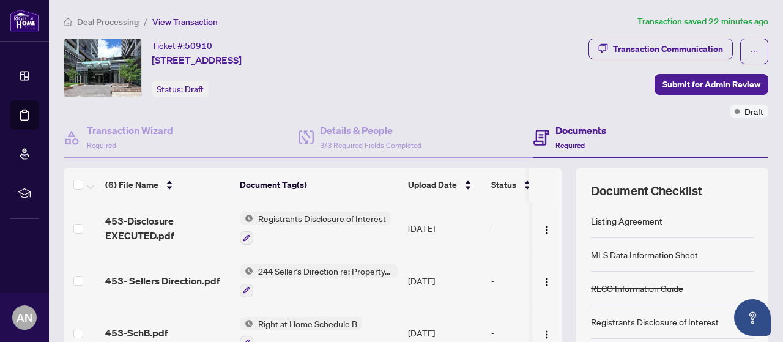
click at [572, 142] on span "Required" at bounding box center [570, 145] width 29 height 9
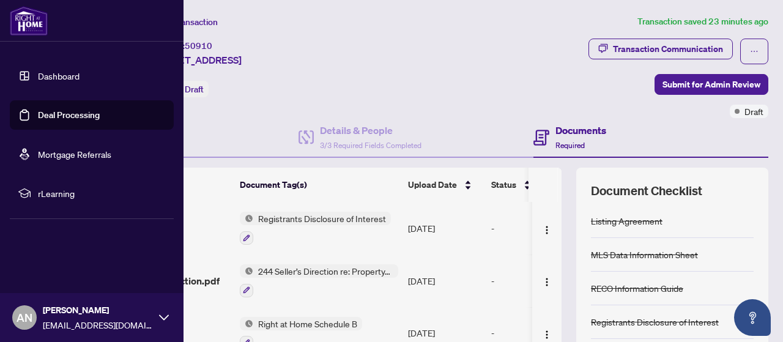
click at [38, 72] on link "Dashboard" at bounding box center [59, 75] width 42 height 11
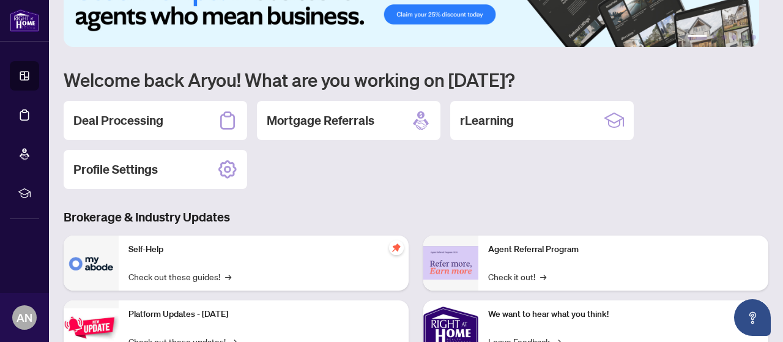
scroll to position [61, 0]
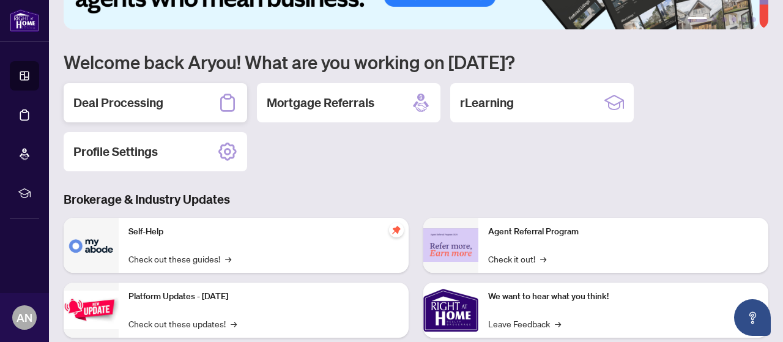
click at [126, 94] on h2 "Deal Processing" at bounding box center [118, 102] width 90 height 17
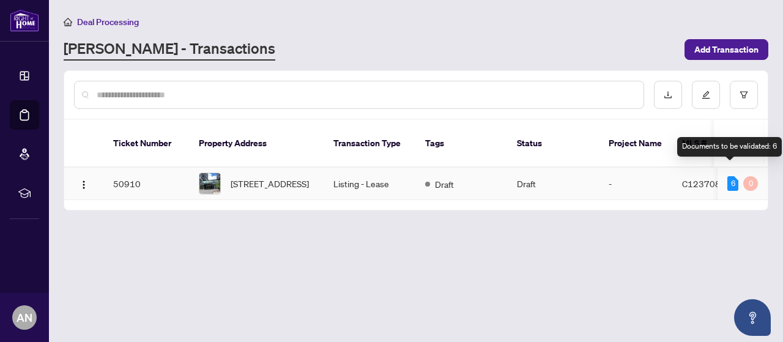
click at [728, 176] on div "6" at bounding box center [733, 183] width 11 height 15
click at [731, 176] on div "6" at bounding box center [733, 183] width 11 height 15
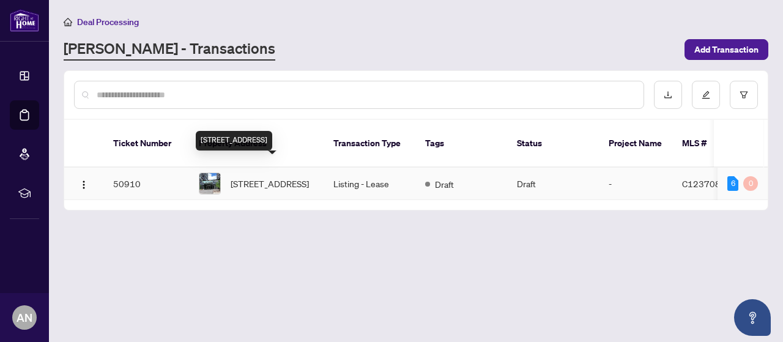
click at [277, 177] on span "[STREET_ADDRESS]" at bounding box center [270, 183] width 78 height 13
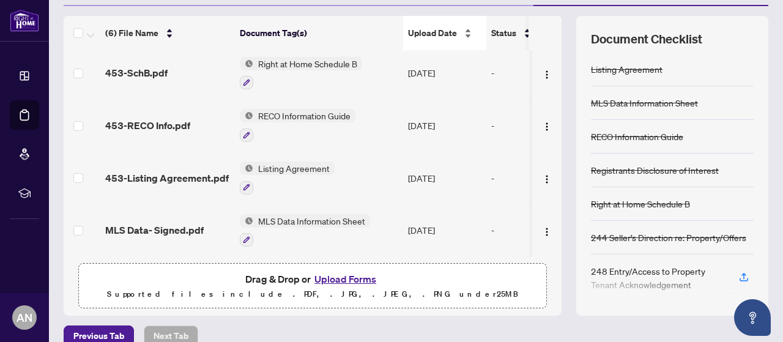
scroll to position [168, 0]
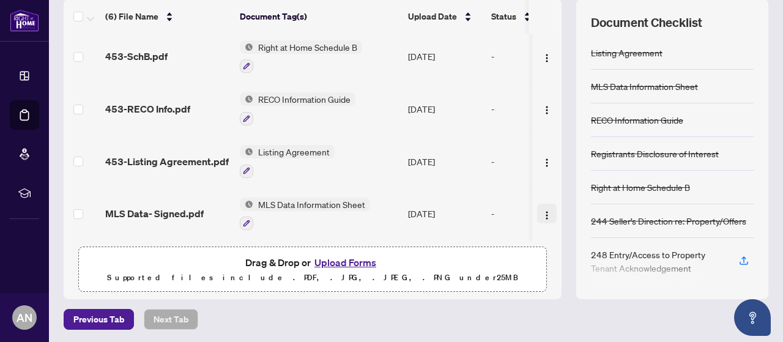
click at [542, 211] on img "button" at bounding box center [547, 215] width 10 height 10
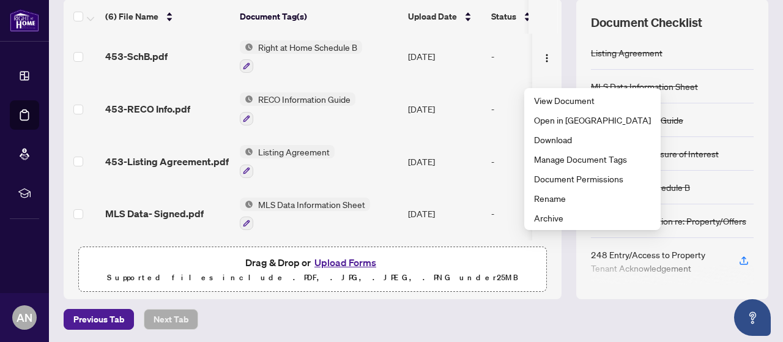
scroll to position [0, 0]
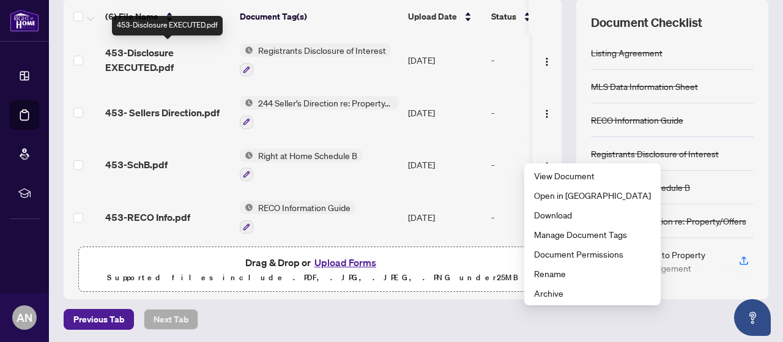
click at [157, 56] on span "453-Disclosure EXECUTED.pdf" at bounding box center [167, 59] width 125 height 29
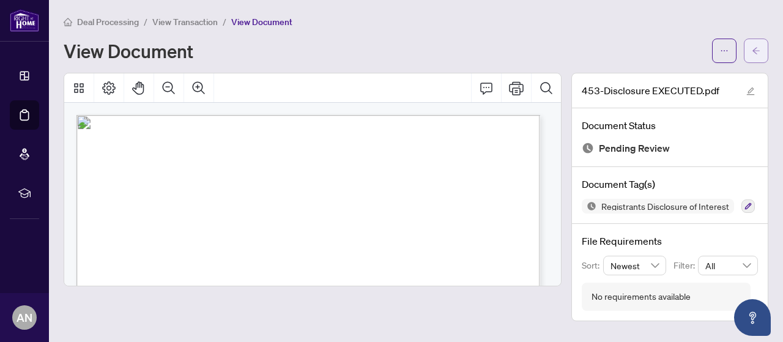
click at [762, 59] on button "button" at bounding box center [756, 51] width 24 height 24
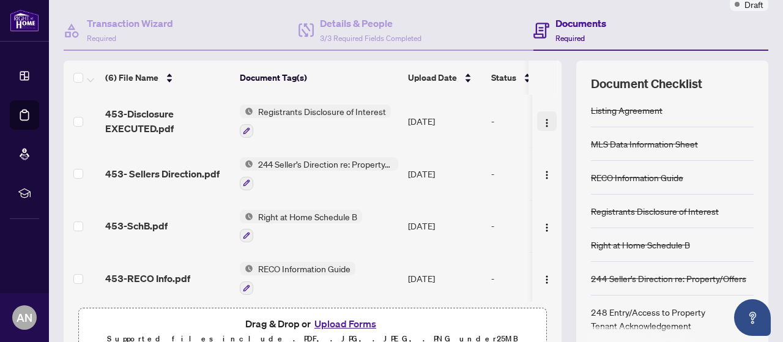
click at [542, 118] on img "button" at bounding box center [547, 123] width 10 height 10
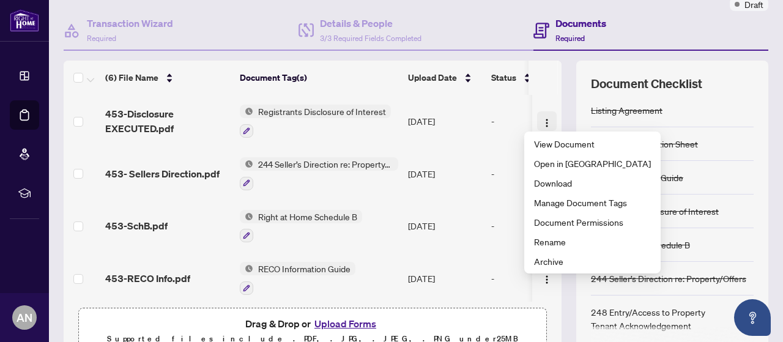
click at [542, 119] on img "button" at bounding box center [547, 123] width 10 height 10
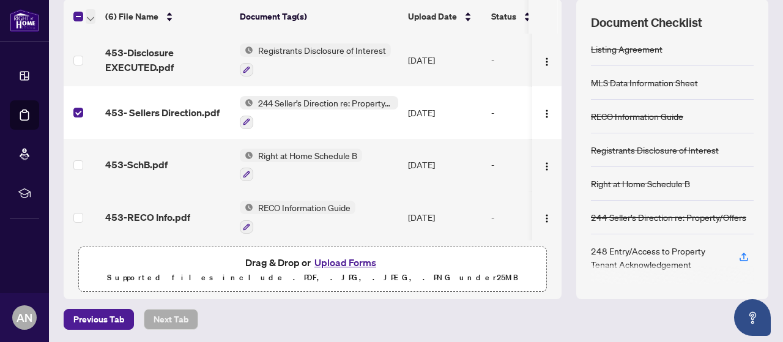
click at [88, 17] on icon "button" at bounding box center [90, 19] width 7 height 5
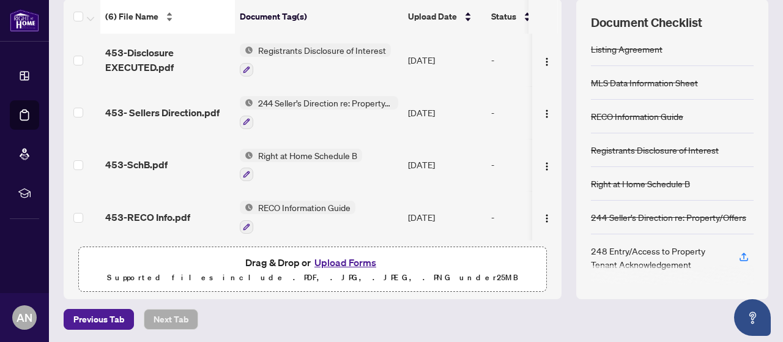
click at [166, 14] on div "(6) File Name" at bounding box center [167, 16] width 125 height 13
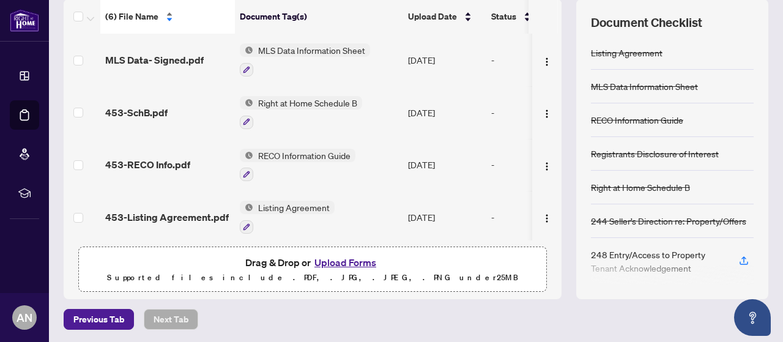
click at [168, 10] on div "(6) File Name" at bounding box center [167, 16] width 125 height 13
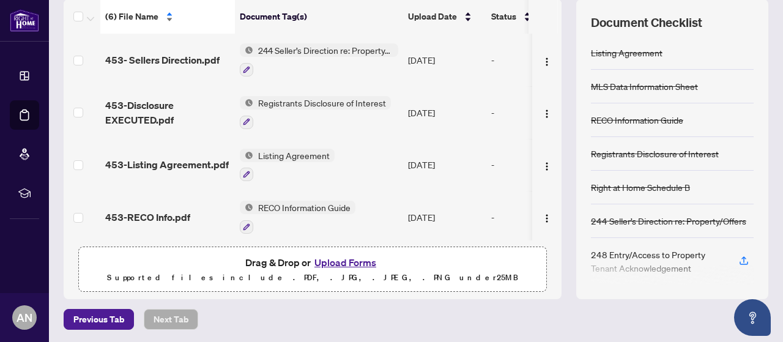
click at [140, 12] on span "(6) File Name" at bounding box center [131, 16] width 53 height 13
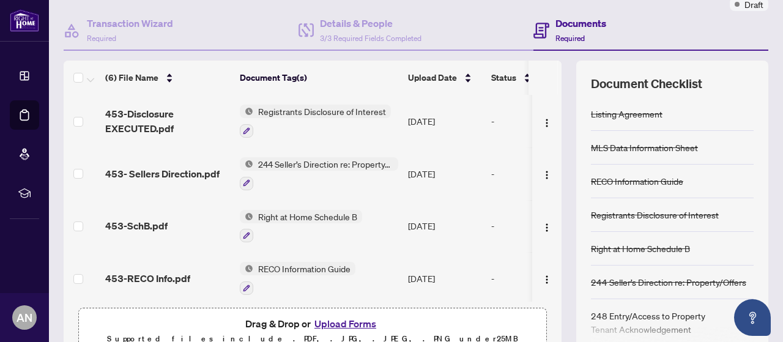
scroll to position [61, 0]
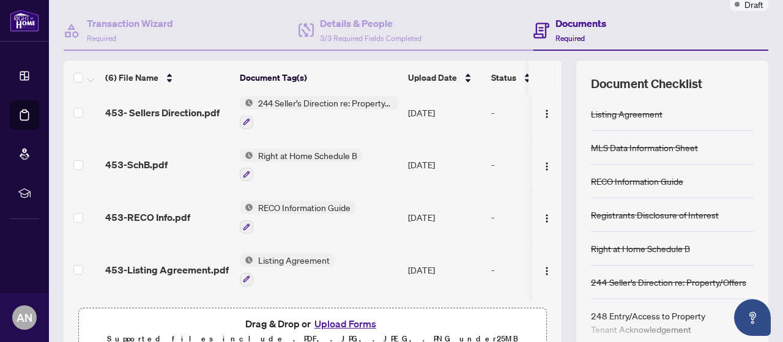
click at [248, 154] on img at bounding box center [246, 155] width 13 height 13
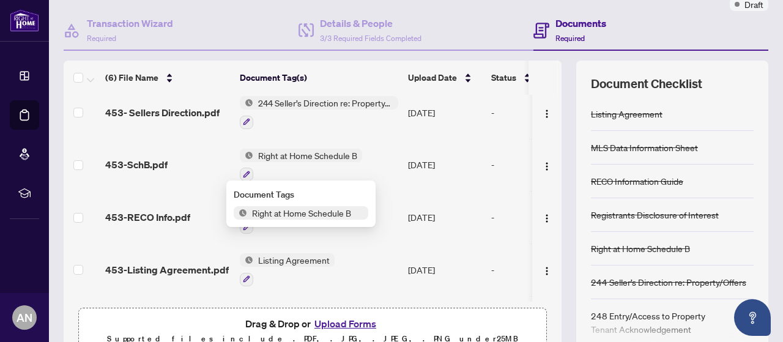
click at [248, 154] on img at bounding box center [246, 155] width 13 height 13
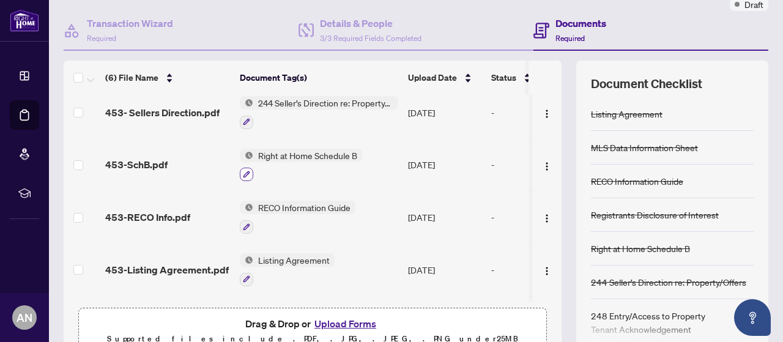
click at [245, 171] on icon "button" at bounding box center [246, 174] width 7 height 7
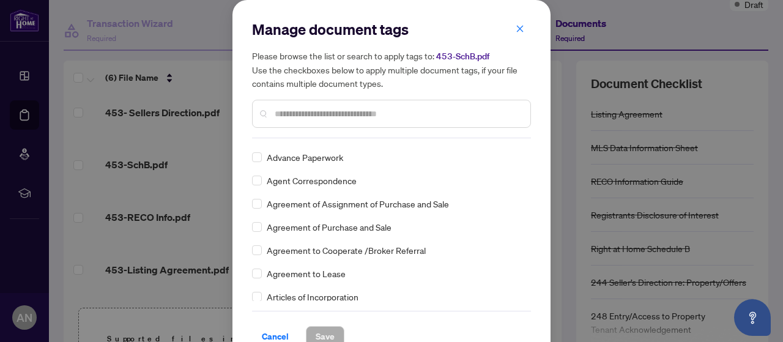
scroll to position [0, 0]
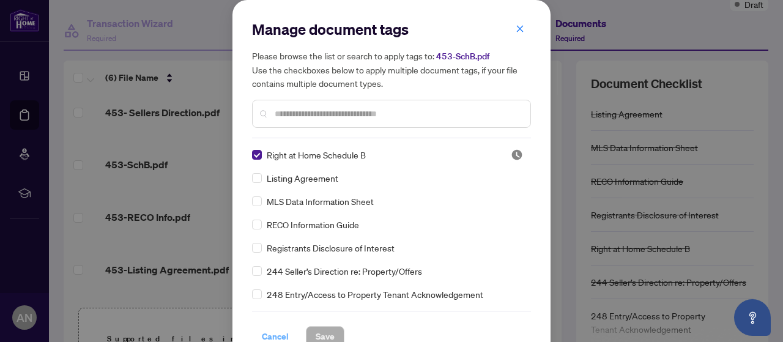
click at [275, 338] on span "Cancel" at bounding box center [275, 337] width 27 height 20
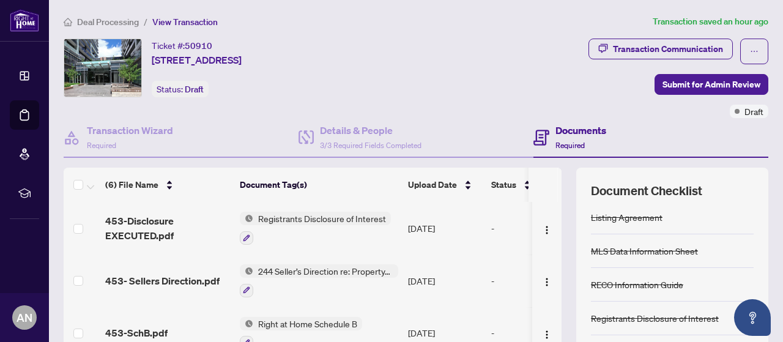
scroll to position [61, 0]
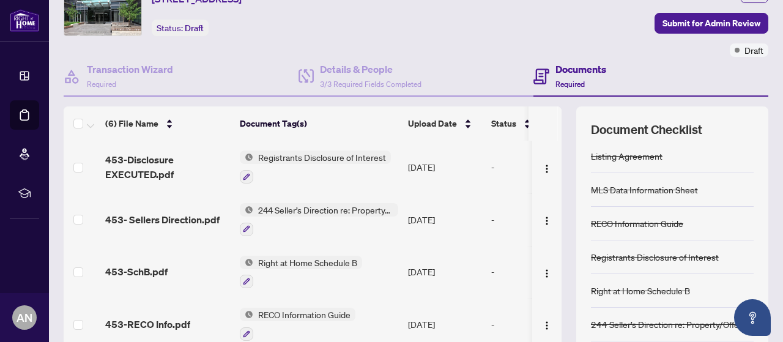
click at [494, 168] on div "-" at bounding box center [538, 166] width 94 height 13
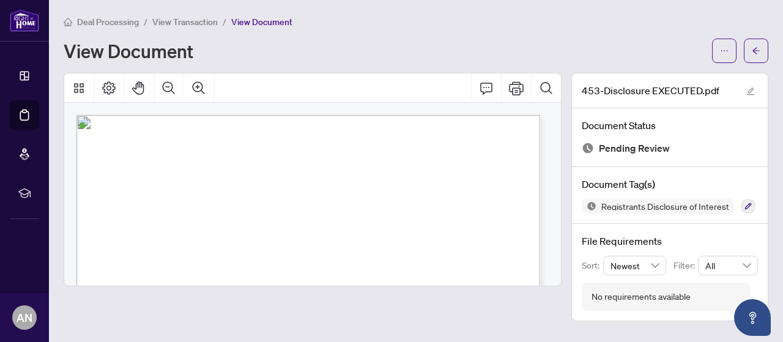
click at [620, 41] on div "View Document" at bounding box center [384, 51] width 641 height 20
click at [750, 47] on button "button" at bounding box center [756, 51] width 24 height 24
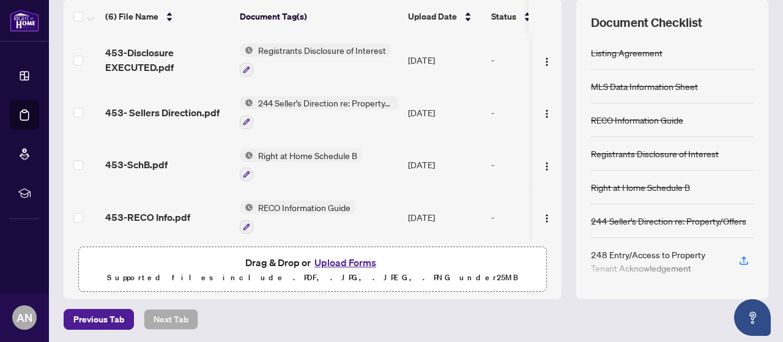
scroll to position [4, 0]
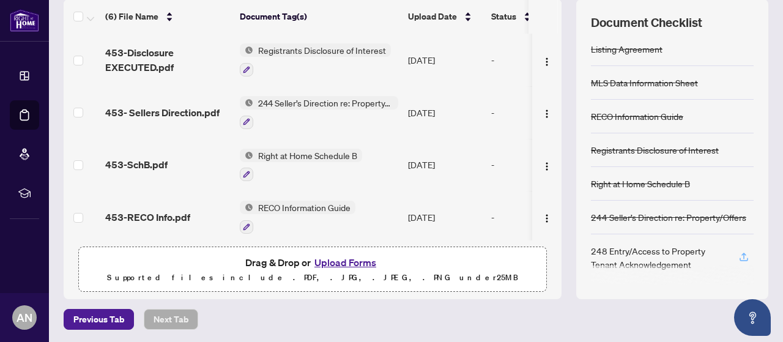
click at [739, 257] on icon "button" at bounding box center [744, 256] width 11 height 11
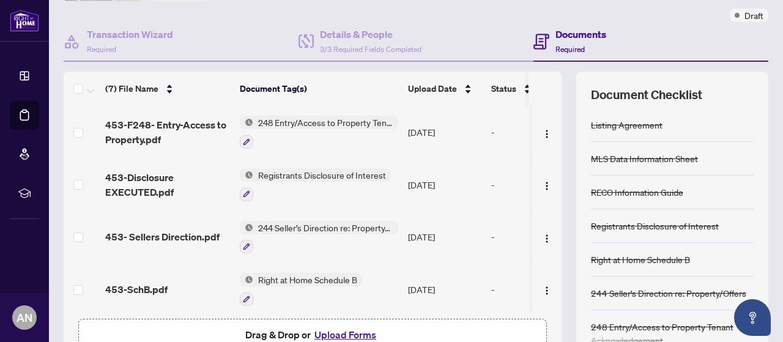
scroll to position [168, 0]
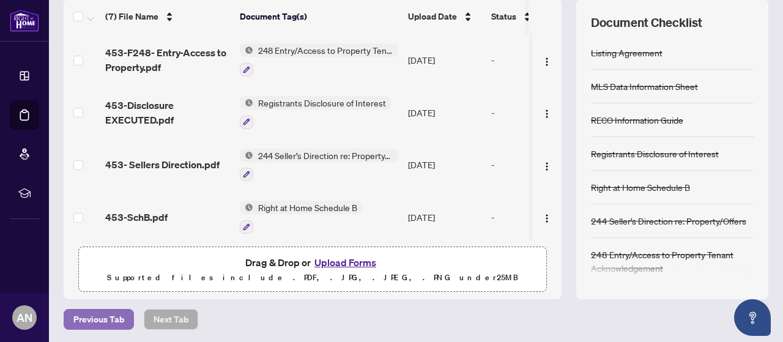
click at [105, 324] on span "Previous Tab" at bounding box center [98, 320] width 51 height 20
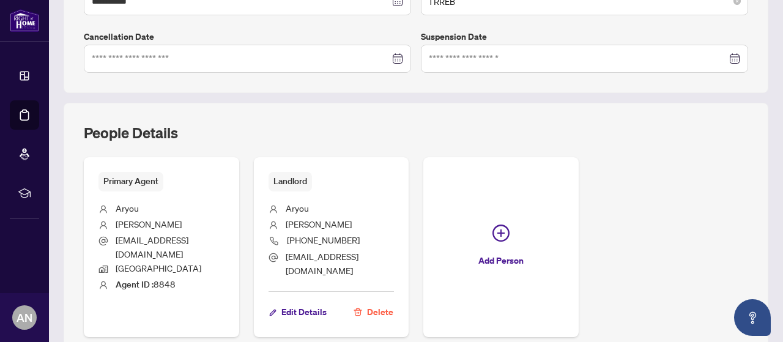
scroll to position [408, 0]
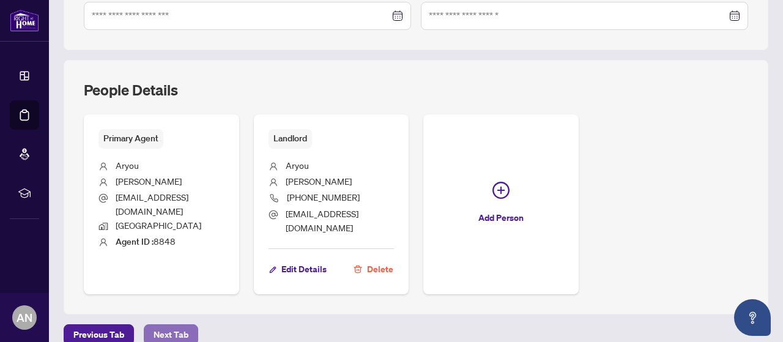
click at [154, 325] on span "Next Tab" at bounding box center [171, 335] width 35 height 20
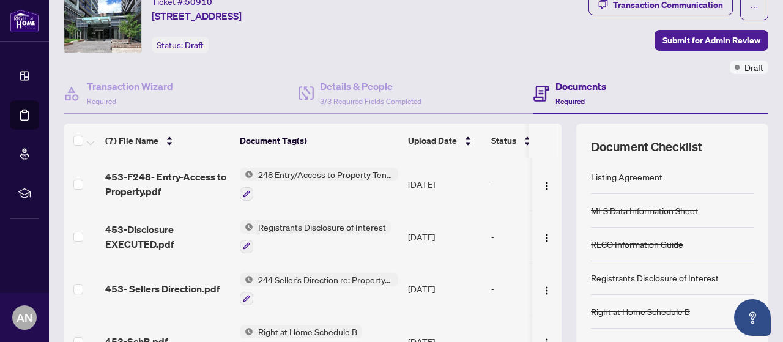
scroll to position [61, 0]
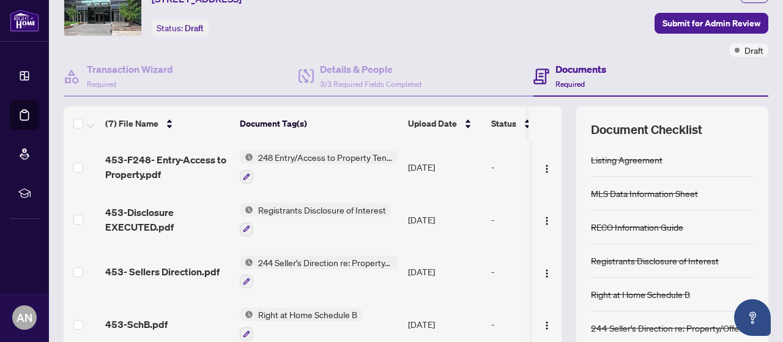
click at [562, 77] on div "Documents Required" at bounding box center [581, 76] width 51 height 29
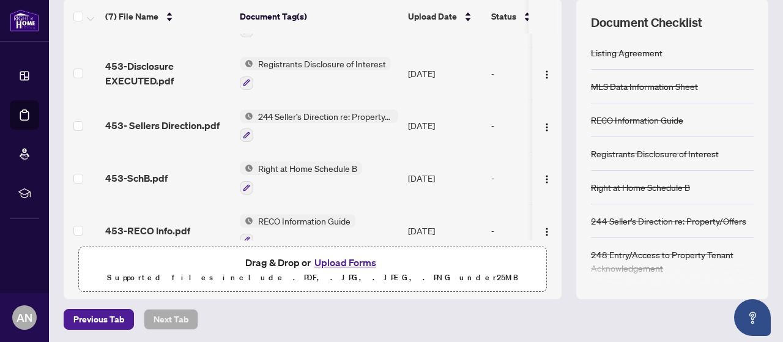
scroll to position [0, 0]
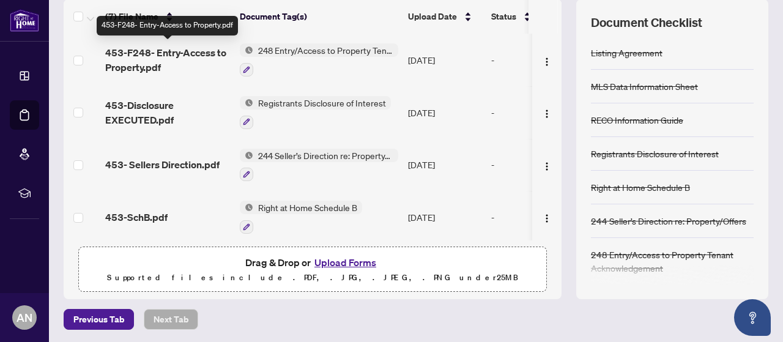
click at [137, 51] on span "453-F248- Entry-Access to Property.pdf" at bounding box center [167, 59] width 125 height 29
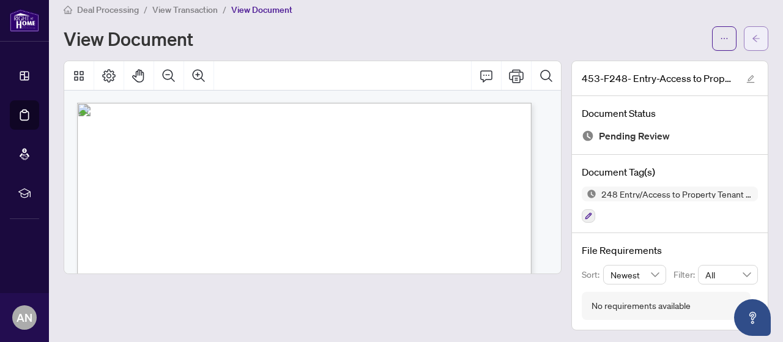
click at [752, 32] on span "button" at bounding box center [756, 39] width 9 height 20
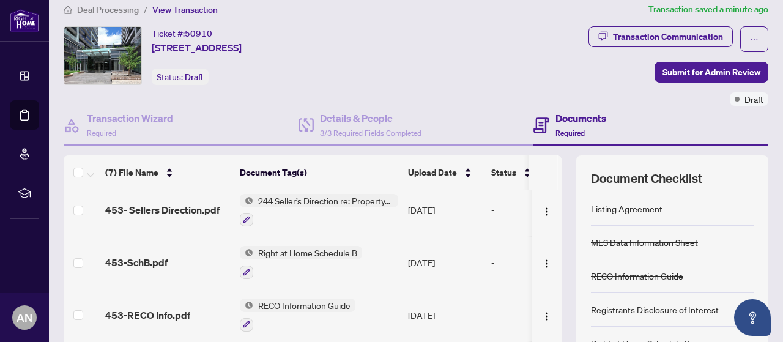
scroll to position [122, 0]
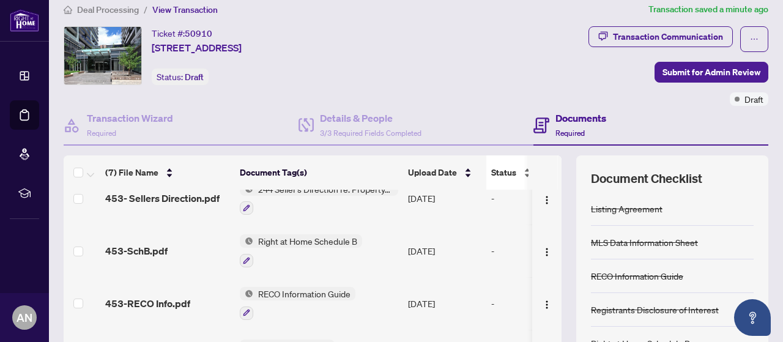
click at [501, 171] on span "Status" at bounding box center [503, 172] width 25 height 13
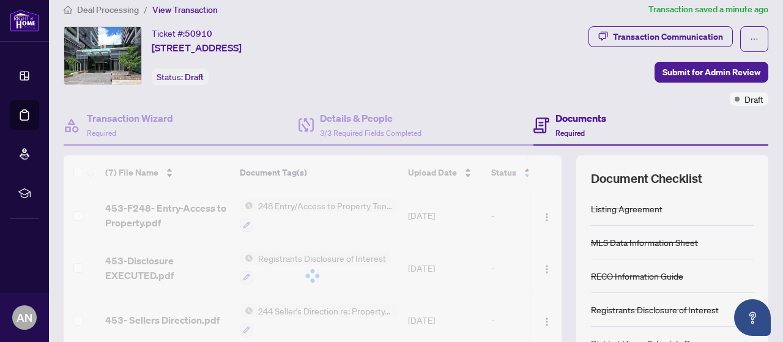
scroll to position [0, 0]
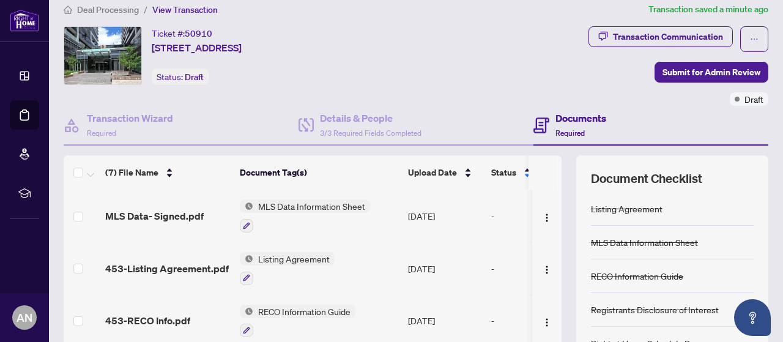
click at [493, 215] on div "-" at bounding box center [538, 215] width 94 height 13
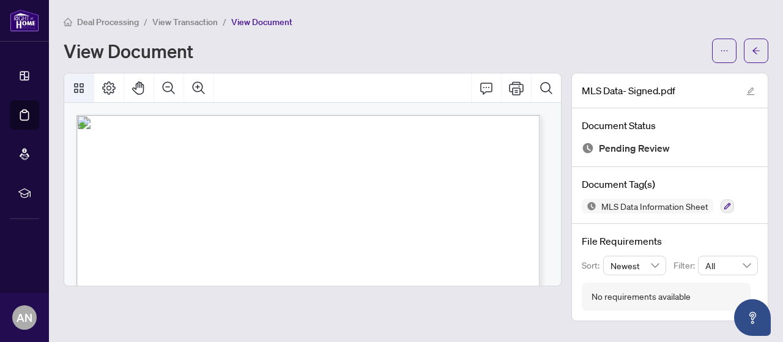
click at [89, 89] on button "Thumbnails" at bounding box center [78, 87] width 29 height 29
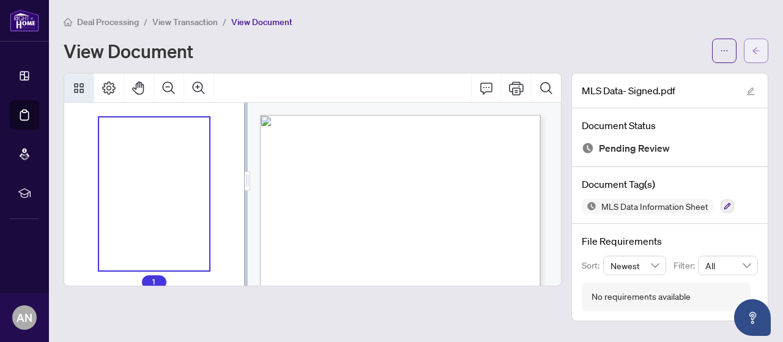
click at [757, 47] on icon "arrow-left" at bounding box center [756, 51] width 9 height 9
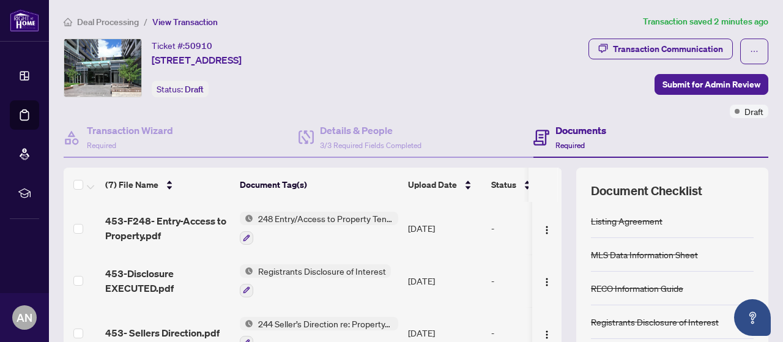
scroll to position [61, 0]
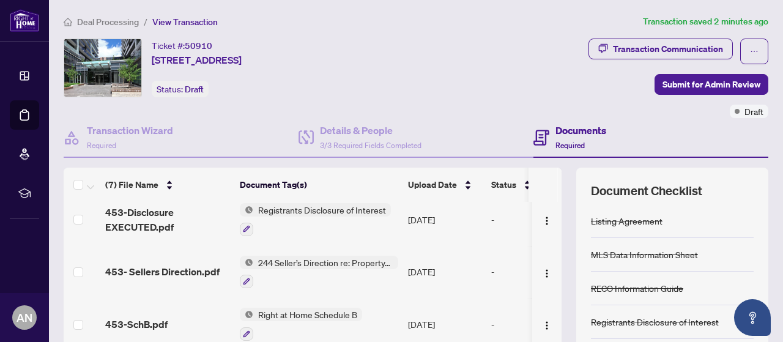
click at [349, 258] on span "244 Seller’s Direction re: Property/Offers" at bounding box center [325, 262] width 145 height 13
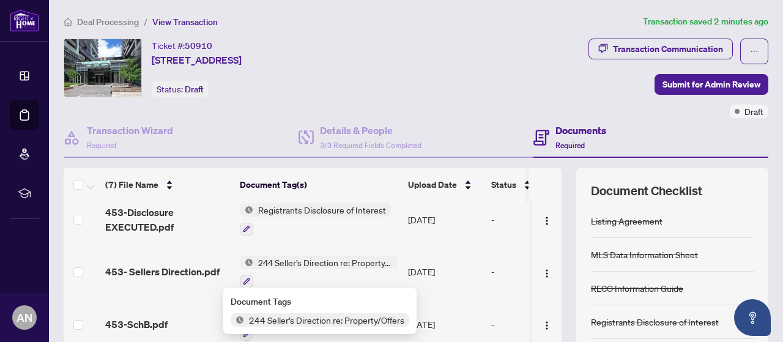
click at [349, 258] on span "244 Seller’s Direction re: Property/Offers" at bounding box center [325, 262] width 145 height 13
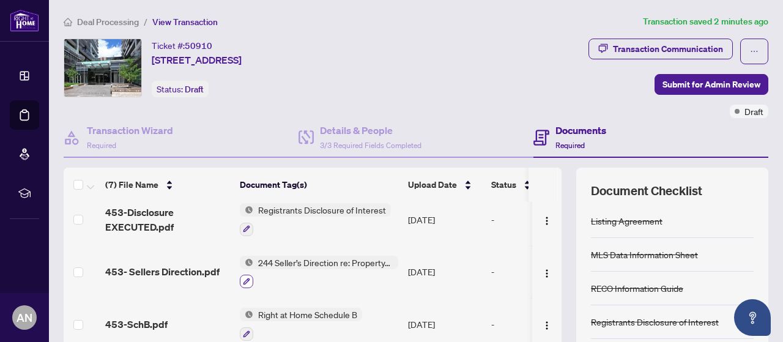
click at [250, 281] on icon "button" at bounding box center [246, 281] width 7 height 7
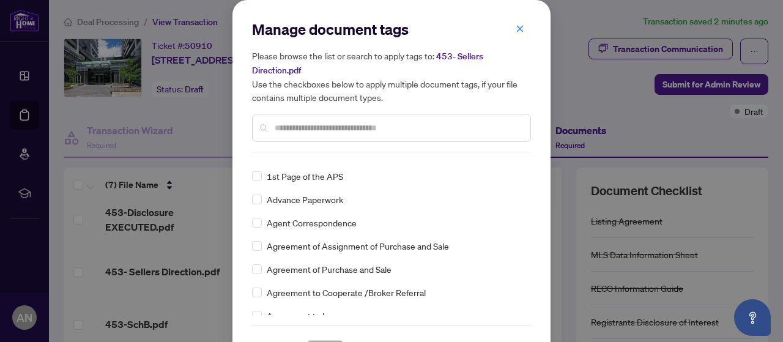
scroll to position [184, 0]
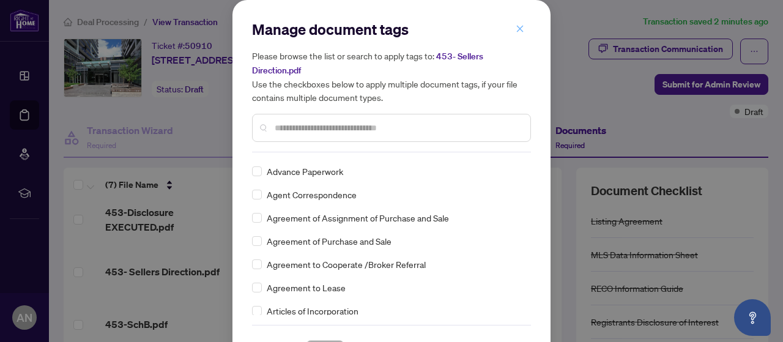
click at [519, 29] on icon "close" at bounding box center [520, 28] width 9 height 9
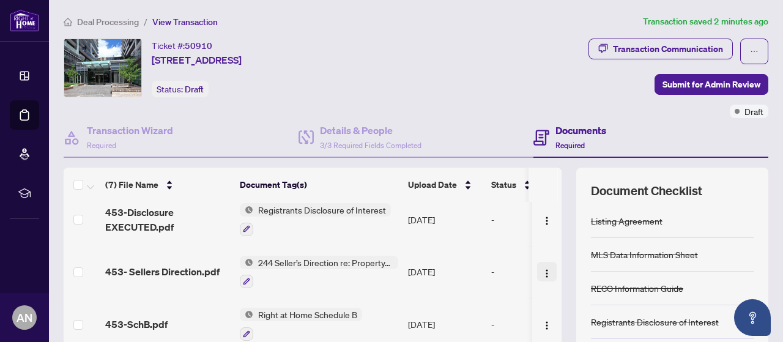
click at [542, 270] on img "button" at bounding box center [547, 274] width 10 height 10
click at [488, 127] on div "Details & People 3/3 Required Fields Completed" at bounding box center [416, 138] width 235 height 40
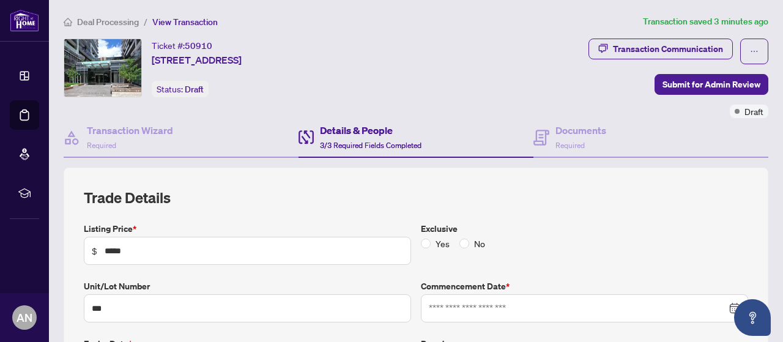
type input "**********"
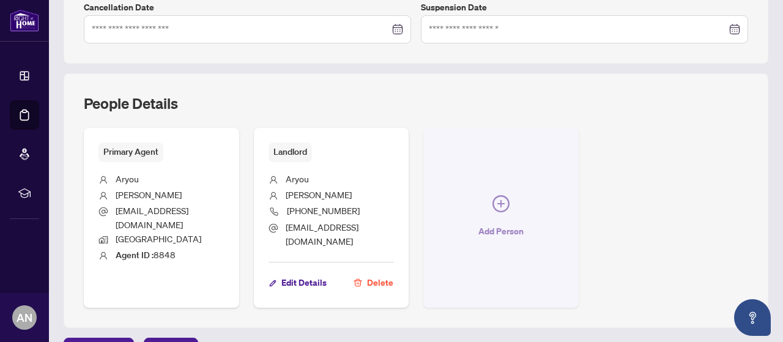
scroll to position [408, 0]
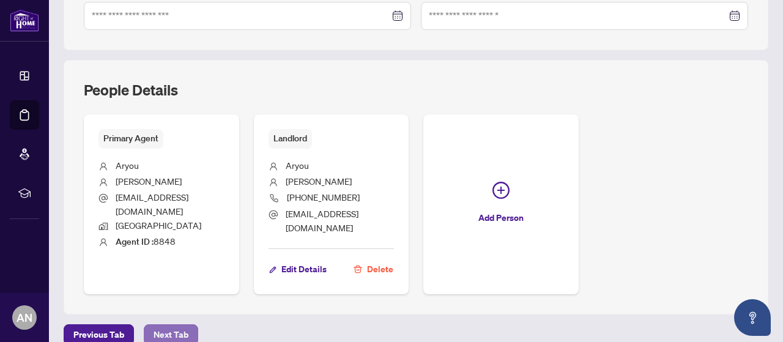
click at [176, 325] on span "Next Tab" at bounding box center [171, 335] width 35 height 20
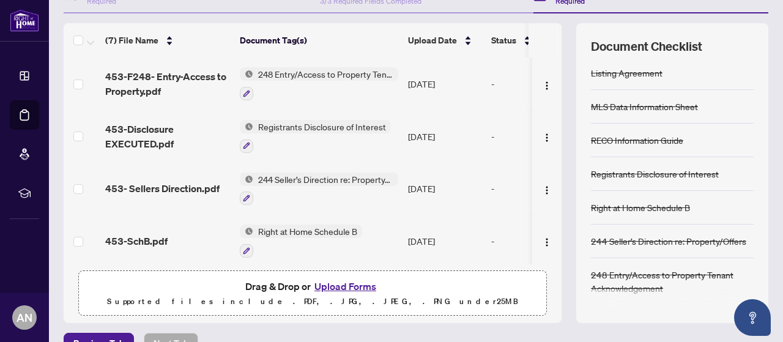
scroll to position [168, 0]
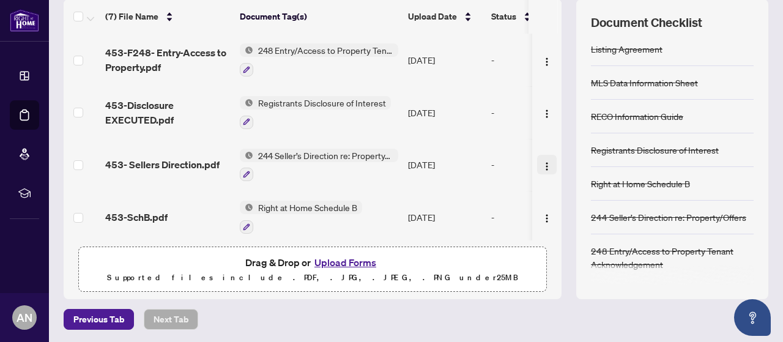
click at [542, 162] on img "button" at bounding box center [547, 167] width 10 height 10
click at [308, 75] on td "248 Entry/Access to Property Tenant Acknowledgement" at bounding box center [319, 60] width 168 height 53
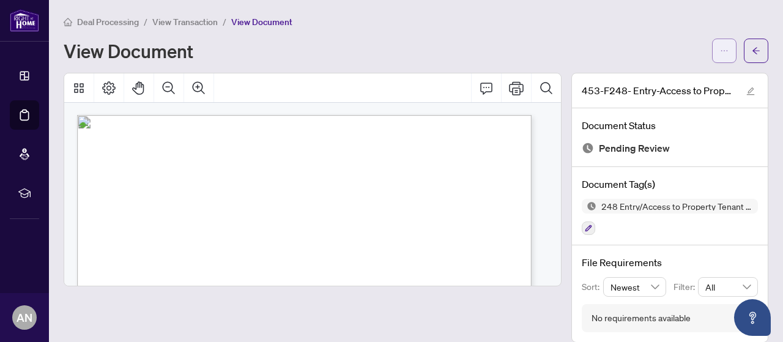
click at [720, 51] on icon "ellipsis" at bounding box center [724, 51] width 9 height 9
click at [755, 56] on button "button" at bounding box center [756, 51] width 24 height 24
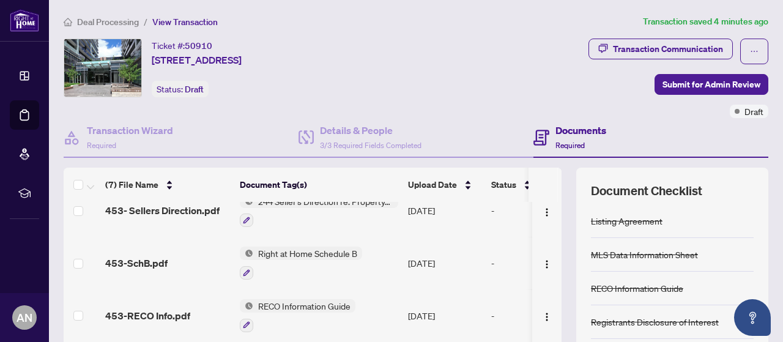
scroll to position [61, 0]
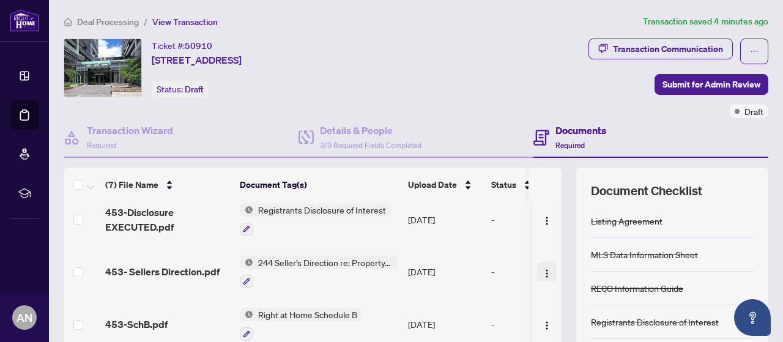
click at [542, 271] on img "button" at bounding box center [547, 274] width 10 height 10
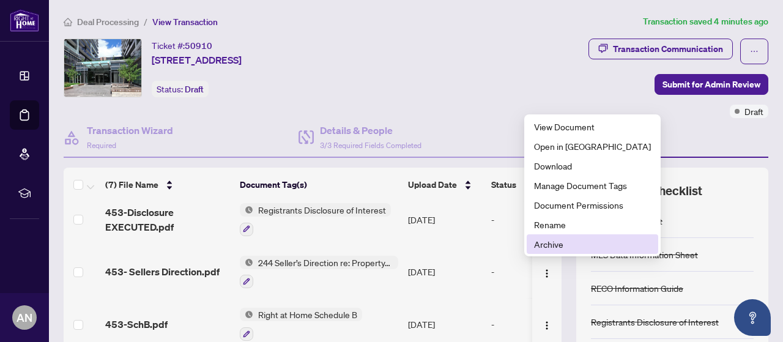
click at [549, 242] on span "Archive" at bounding box center [592, 243] width 117 height 13
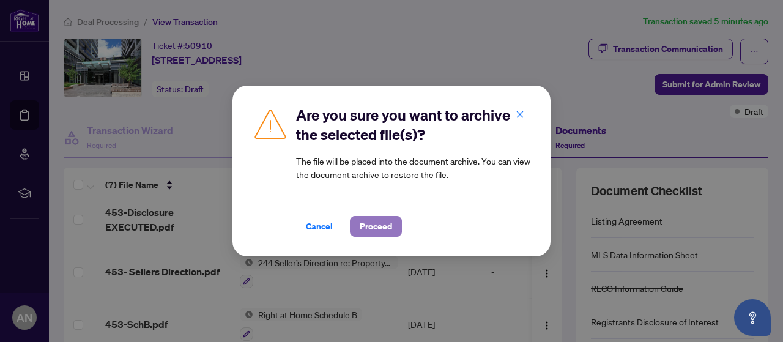
click at [382, 228] on span "Proceed" at bounding box center [376, 227] width 32 height 20
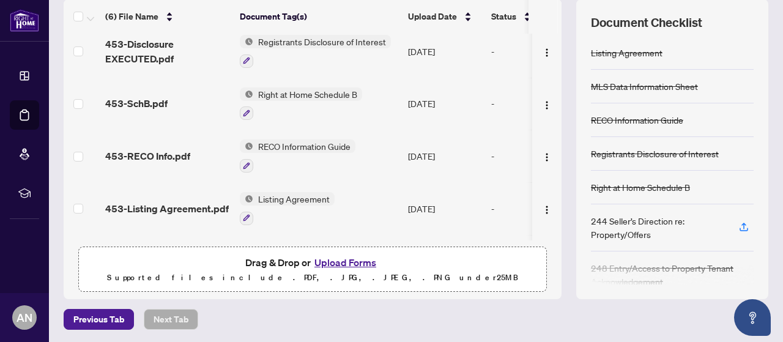
scroll to position [17, 0]
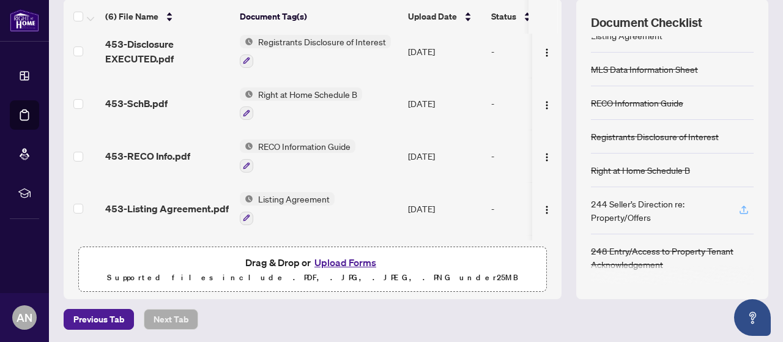
click at [739, 209] on icon "button" at bounding box center [744, 209] width 11 height 11
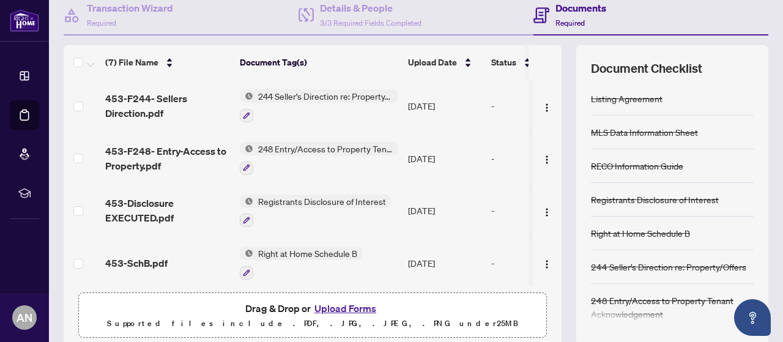
scroll to position [61, 0]
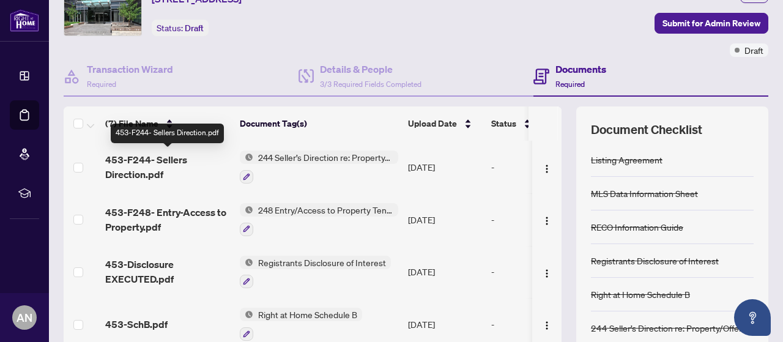
click at [165, 162] on span "453-F244- Sellers Direction.pdf" at bounding box center [167, 166] width 125 height 29
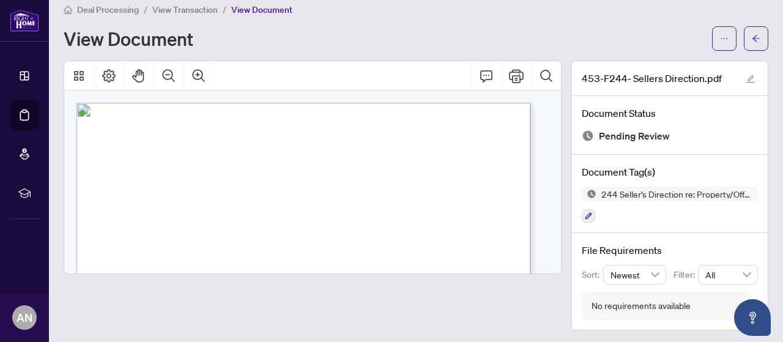
click at [417, 34] on div "View Document" at bounding box center [384, 39] width 641 height 20
click at [755, 39] on button "button" at bounding box center [756, 38] width 24 height 24
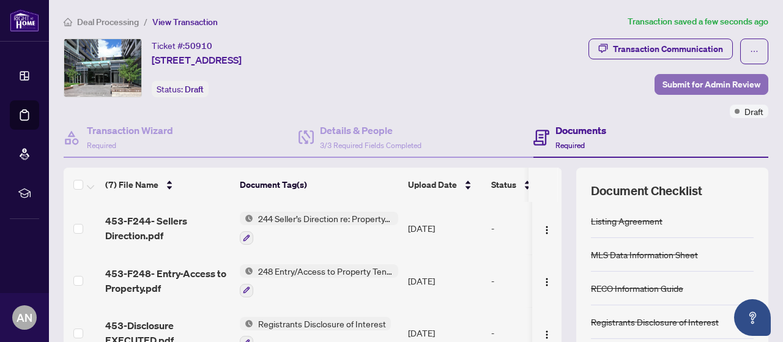
click at [706, 81] on span "Submit for Admin Review" at bounding box center [712, 85] width 98 height 20
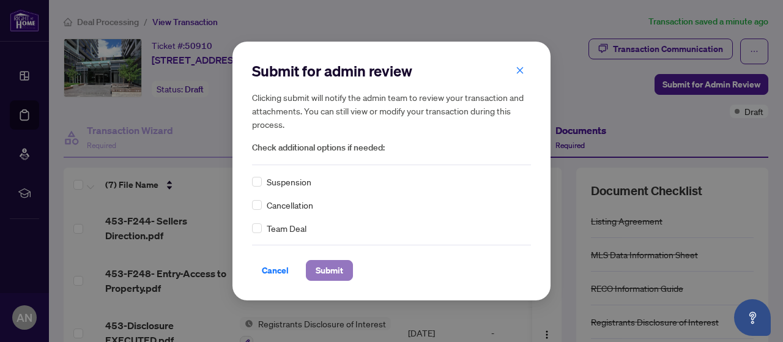
click at [335, 276] on span "Submit" at bounding box center [330, 271] width 28 height 20
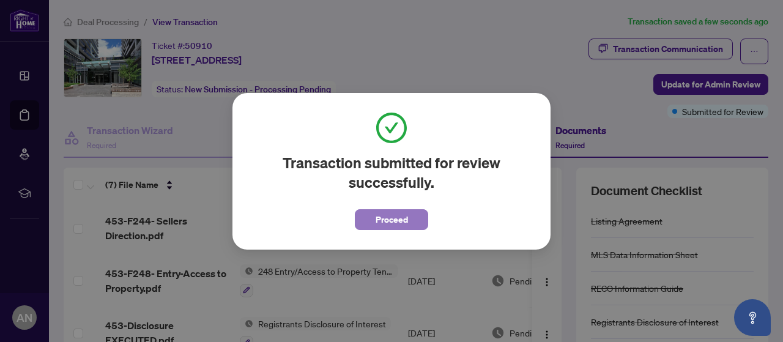
click at [390, 222] on span "Proceed" at bounding box center [392, 220] width 32 height 20
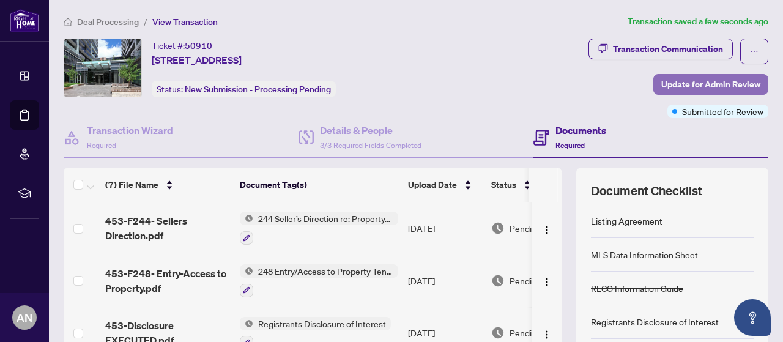
click at [712, 85] on span "Update for Admin Review" at bounding box center [710, 85] width 99 height 20
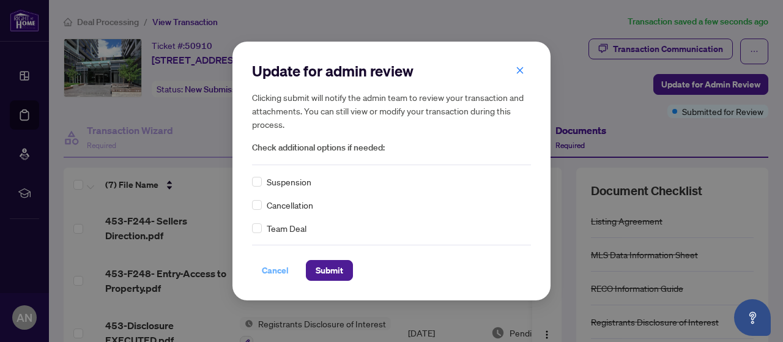
click at [278, 270] on span "Cancel" at bounding box center [275, 271] width 27 height 20
